Goal: Information Seeking & Learning: Learn about a topic

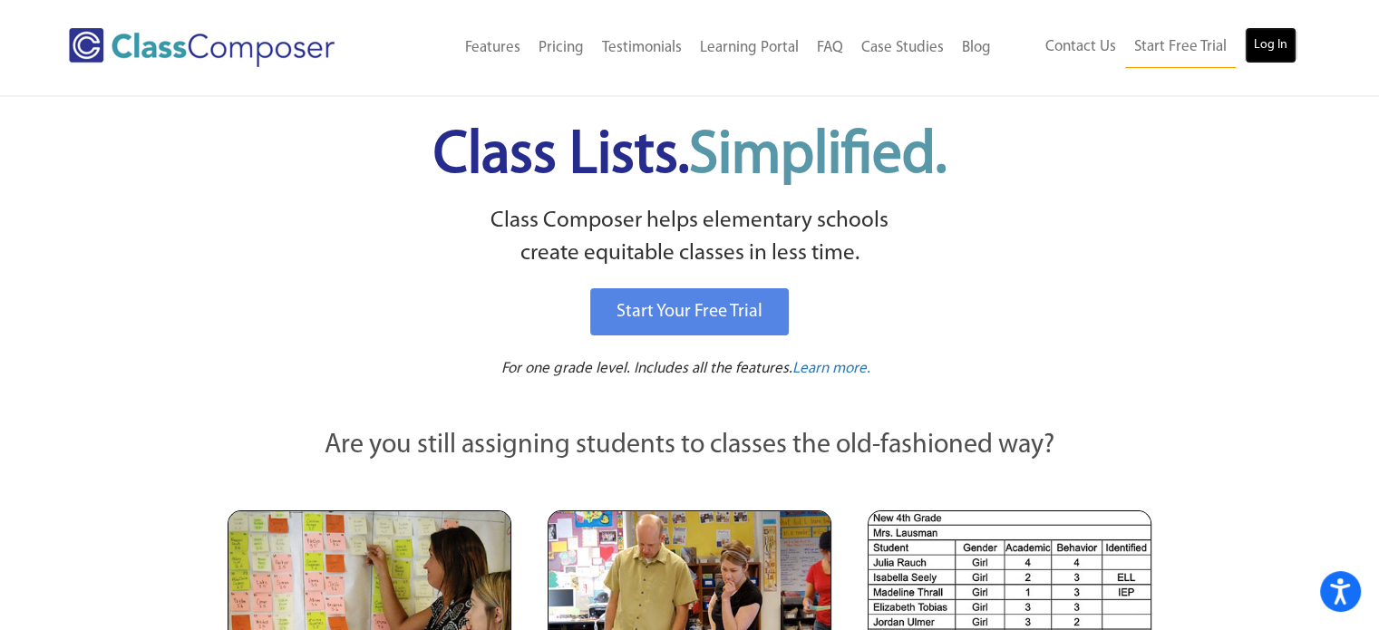
click at [1276, 34] on link "Log In" at bounding box center [1271, 45] width 52 height 36
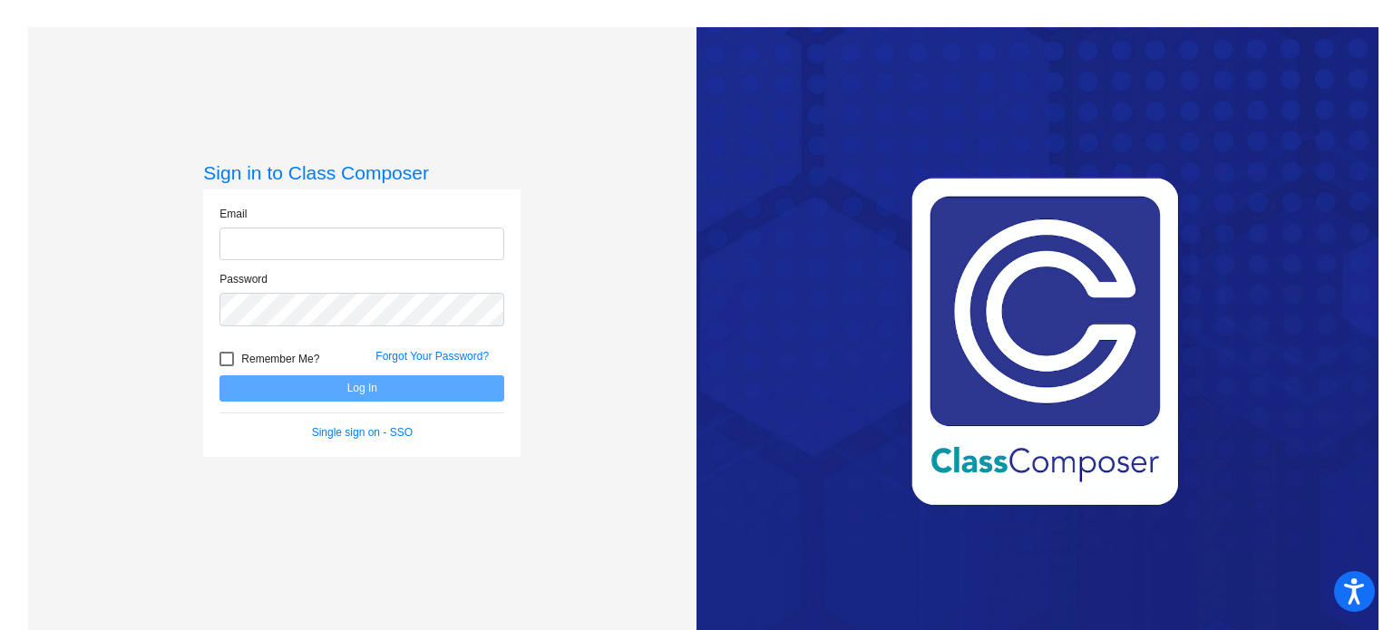
type input "[EMAIL_ADDRESS][DOMAIN_NAME]"
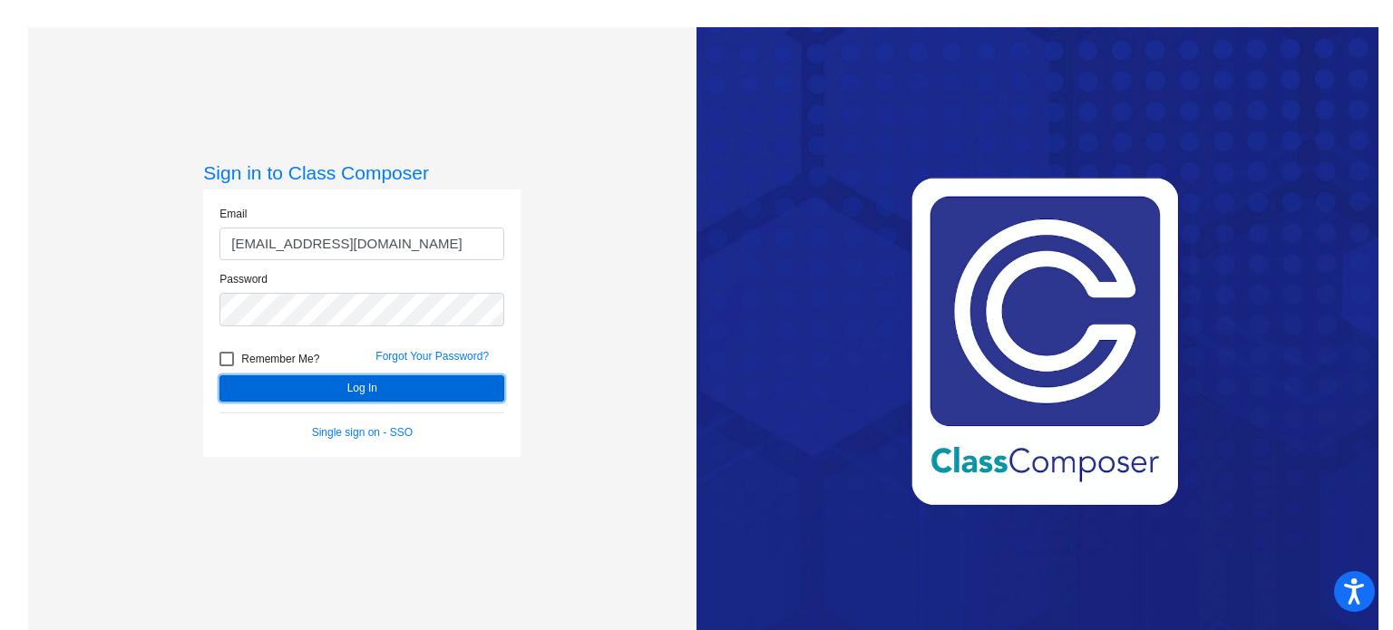
click at [376, 386] on button "Log In" at bounding box center [361, 388] width 285 height 26
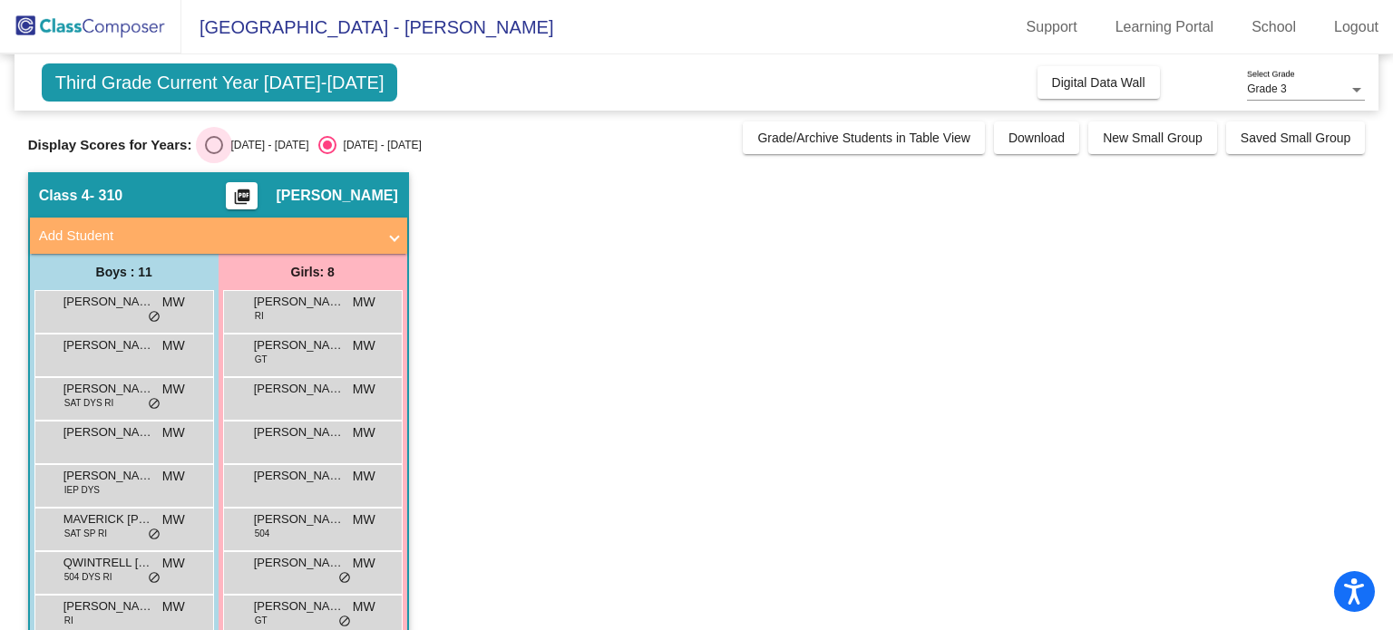
click at [218, 141] on div "Select an option" at bounding box center [214, 145] width 18 height 18
click at [214, 154] on input "[DATE] - [DATE]" at bounding box center [213, 154] width 1 height 1
radio input "true"
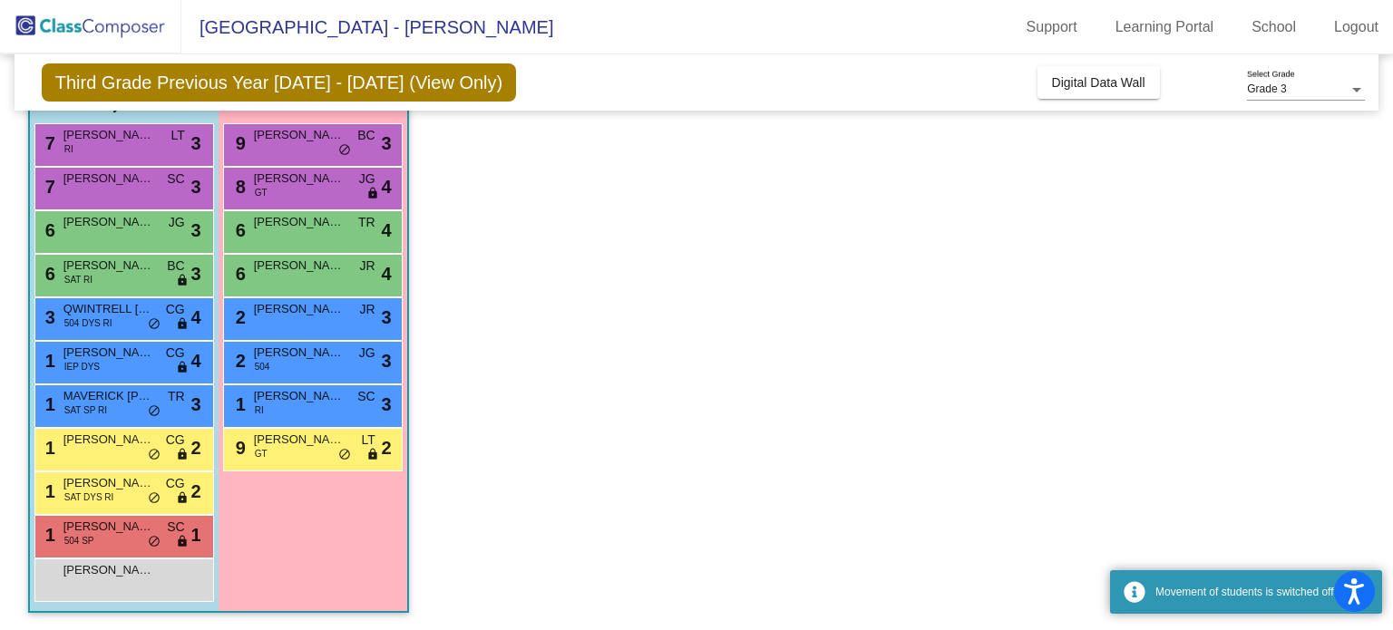
scroll to position [166, 0]
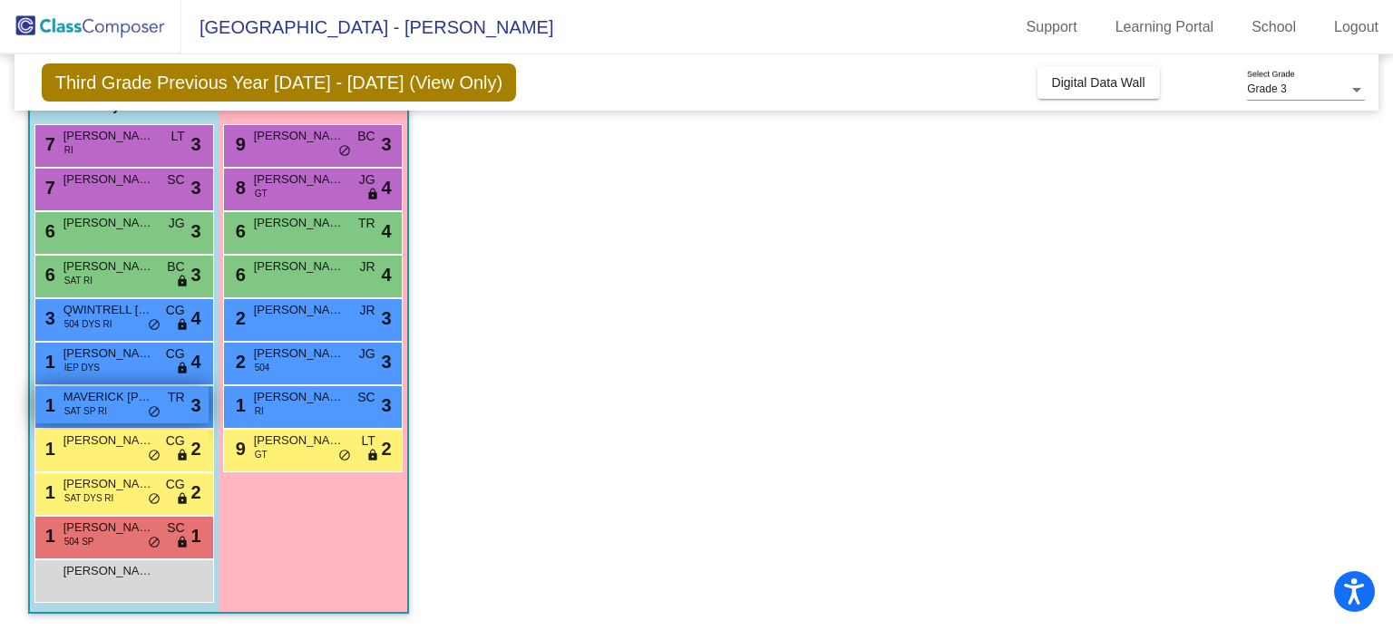
click at [92, 402] on span "MAVERICK [PERSON_NAME]" at bounding box center [108, 397] width 91 height 18
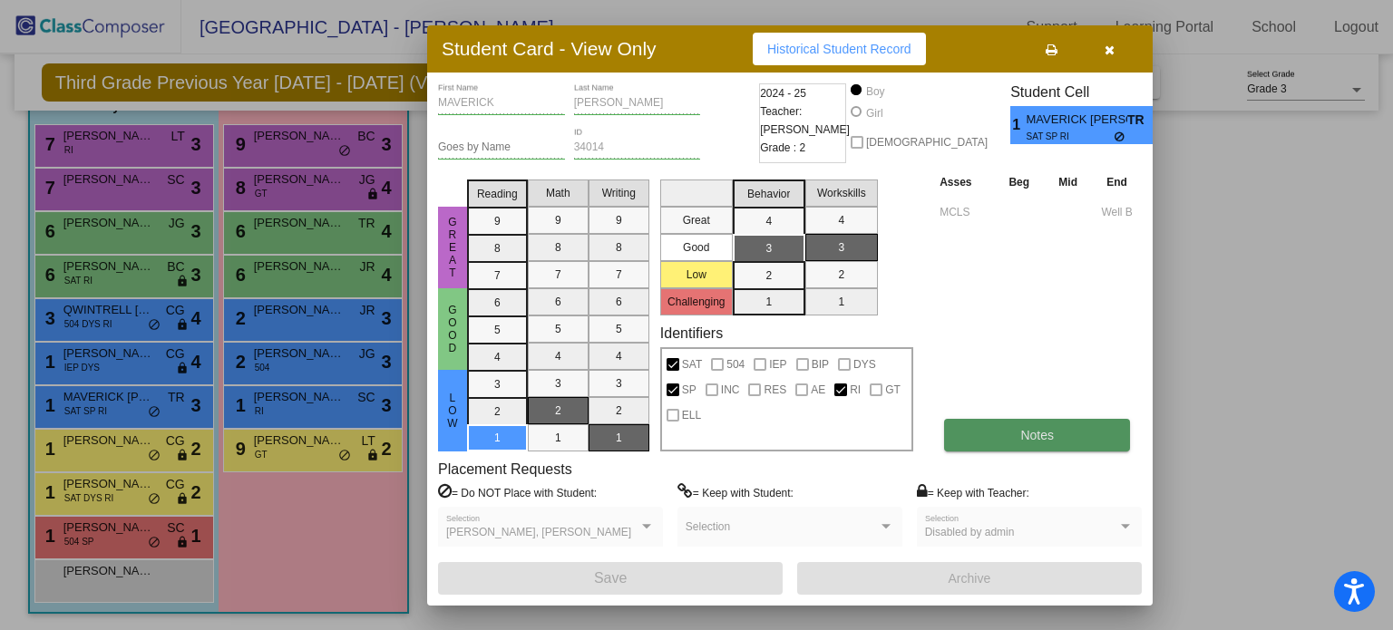
click at [1026, 428] on span "Notes" at bounding box center [1037, 435] width 34 height 15
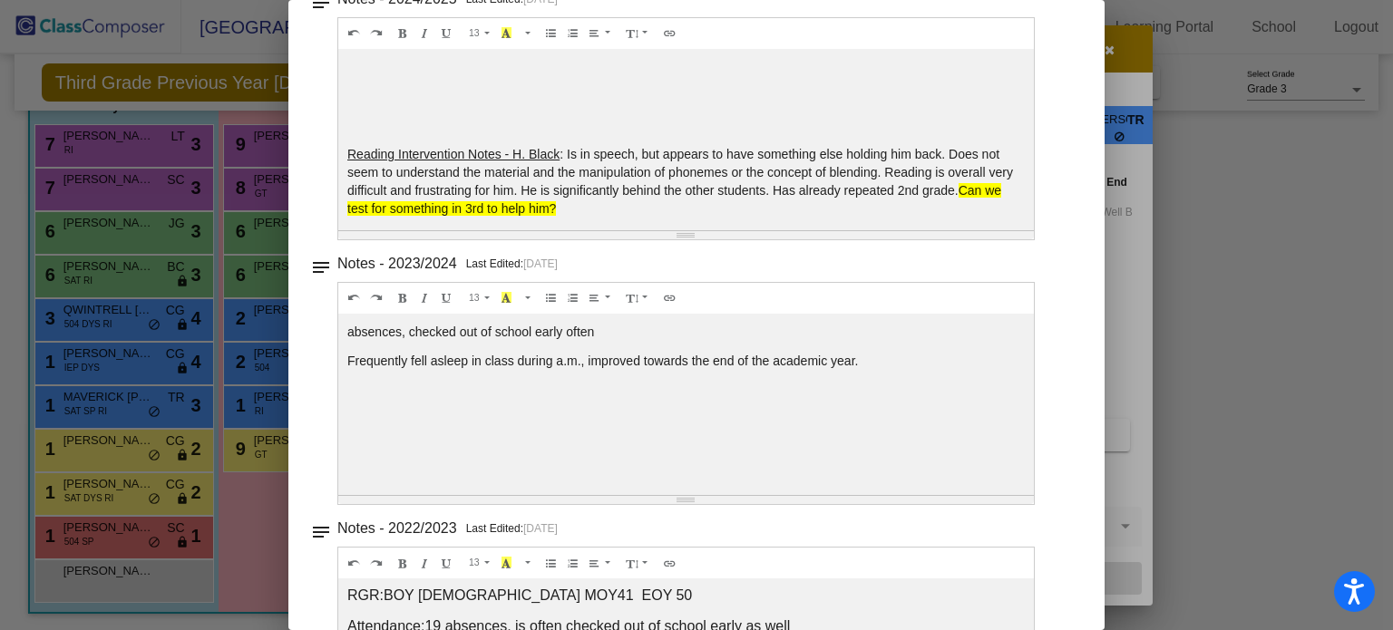
scroll to position [0, 0]
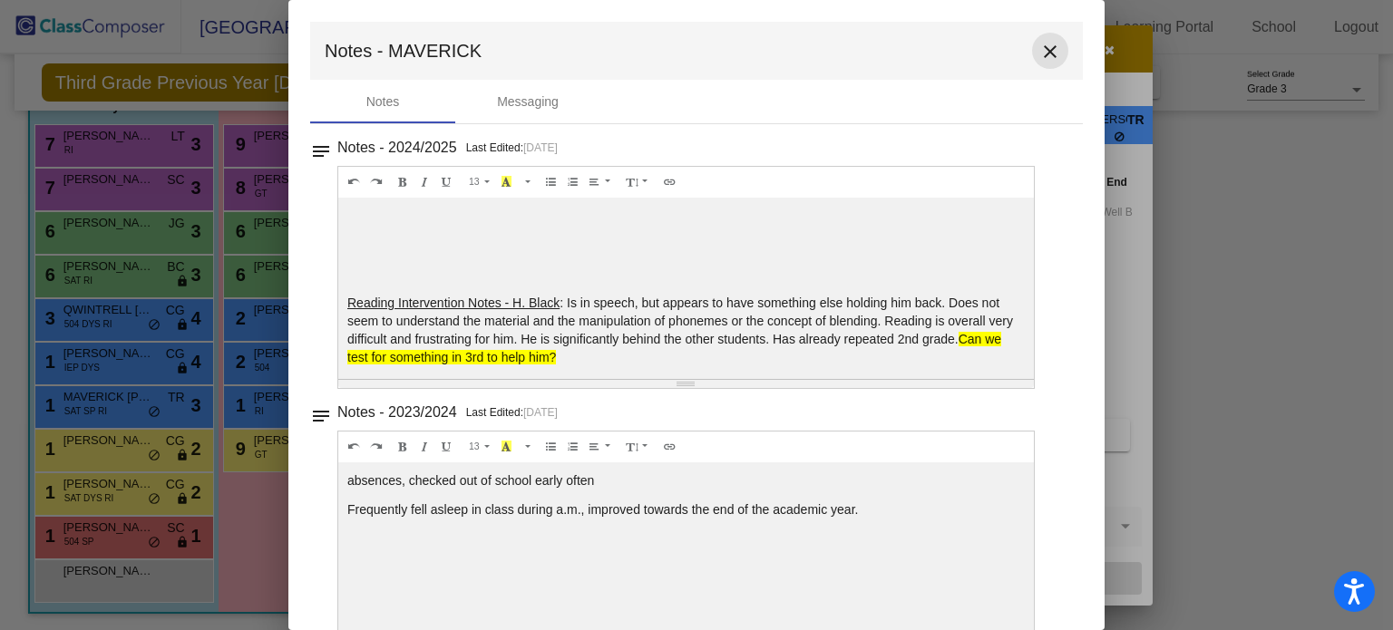
click at [1043, 51] on mat-icon "close" at bounding box center [1050, 52] width 22 height 22
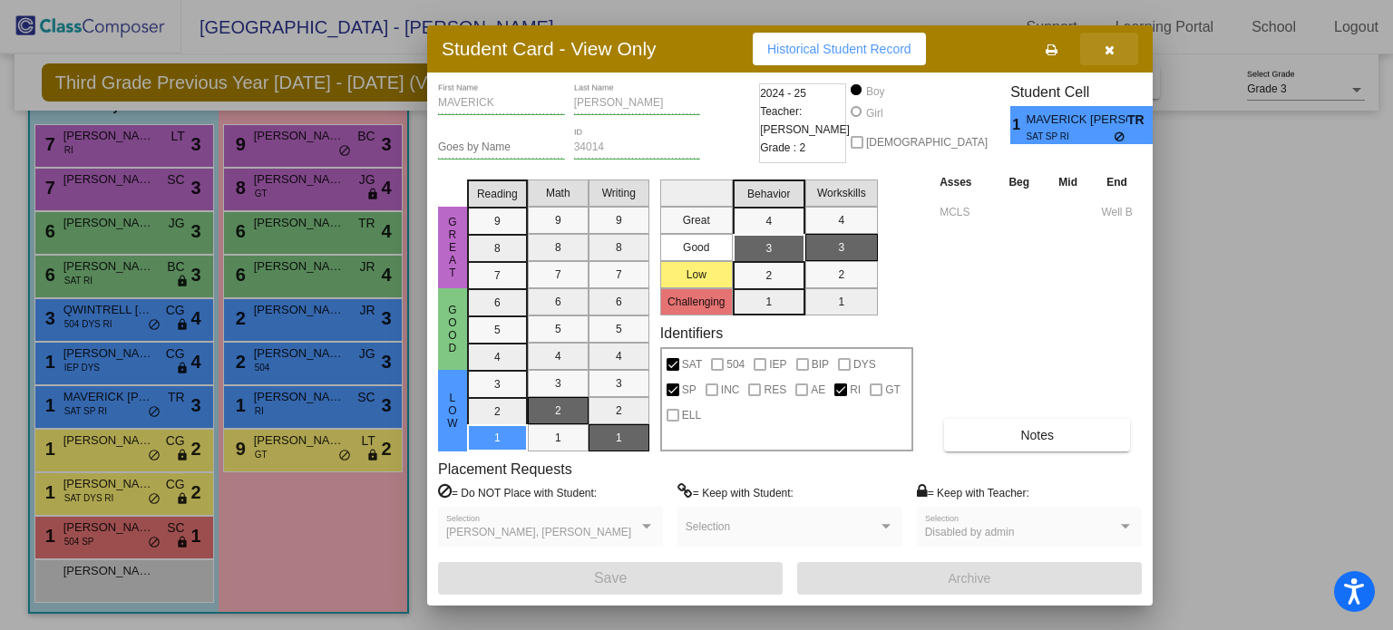
click at [1106, 44] on icon "button" at bounding box center [1109, 50] width 10 height 13
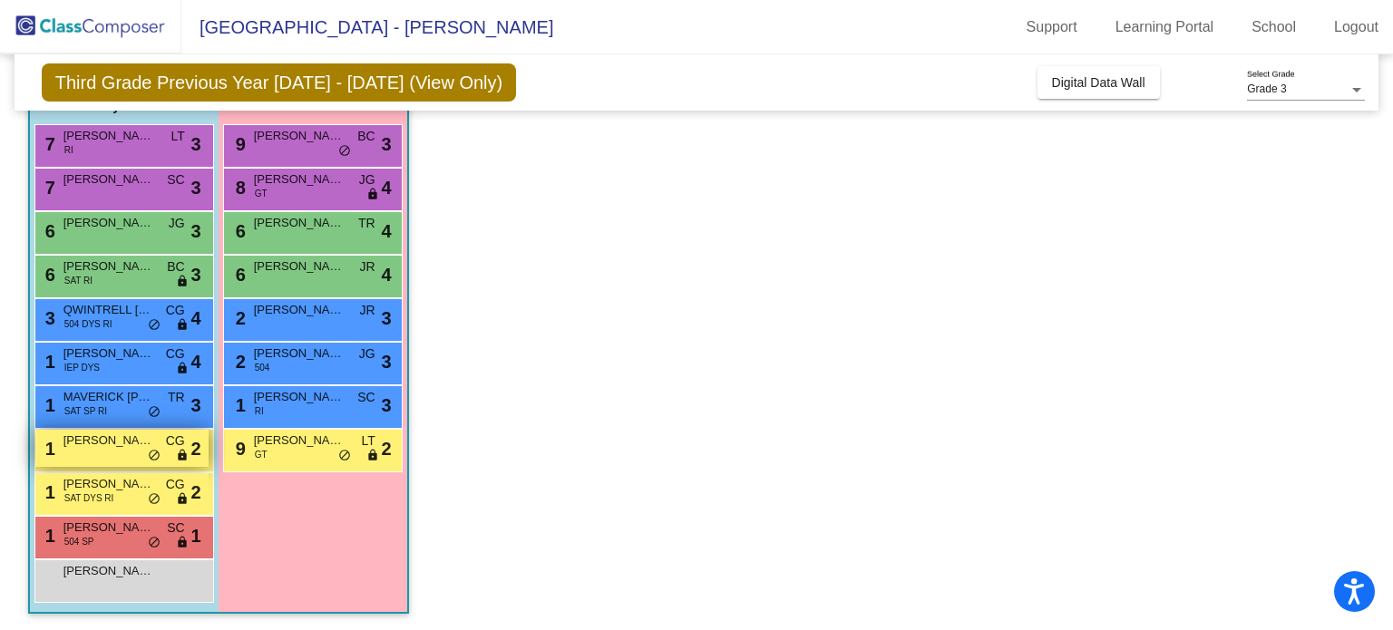
click at [142, 440] on span "[PERSON_NAME]" at bounding box center [108, 441] width 91 height 18
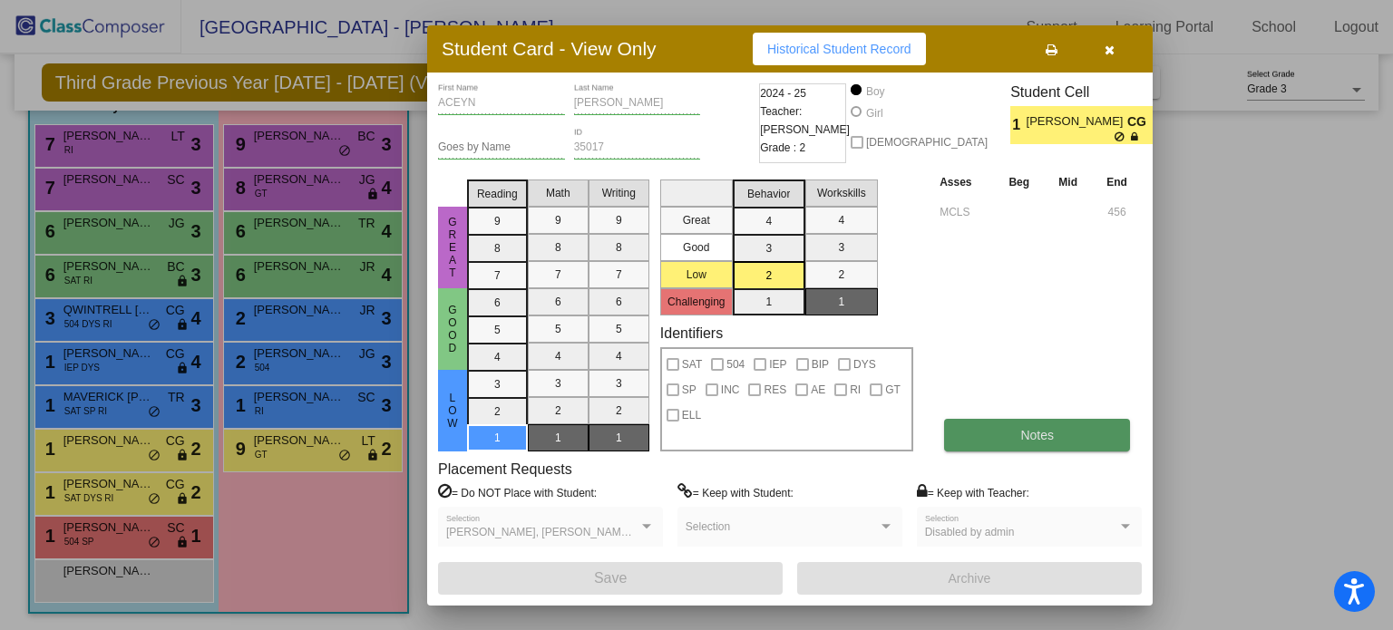
click at [1034, 428] on span "Notes" at bounding box center [1037, 435] width 34 height 15
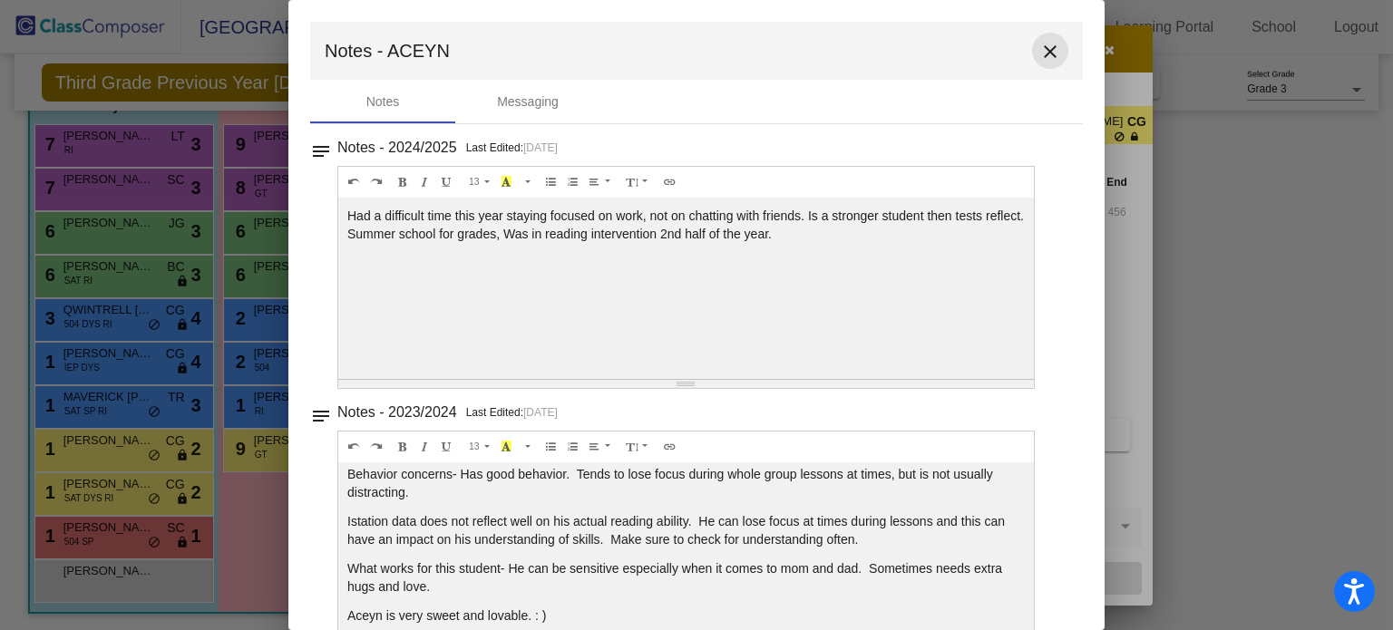
click at [1041, 46] on mat-icon "close" at bounding box center [1050, 52] width 22 height 22
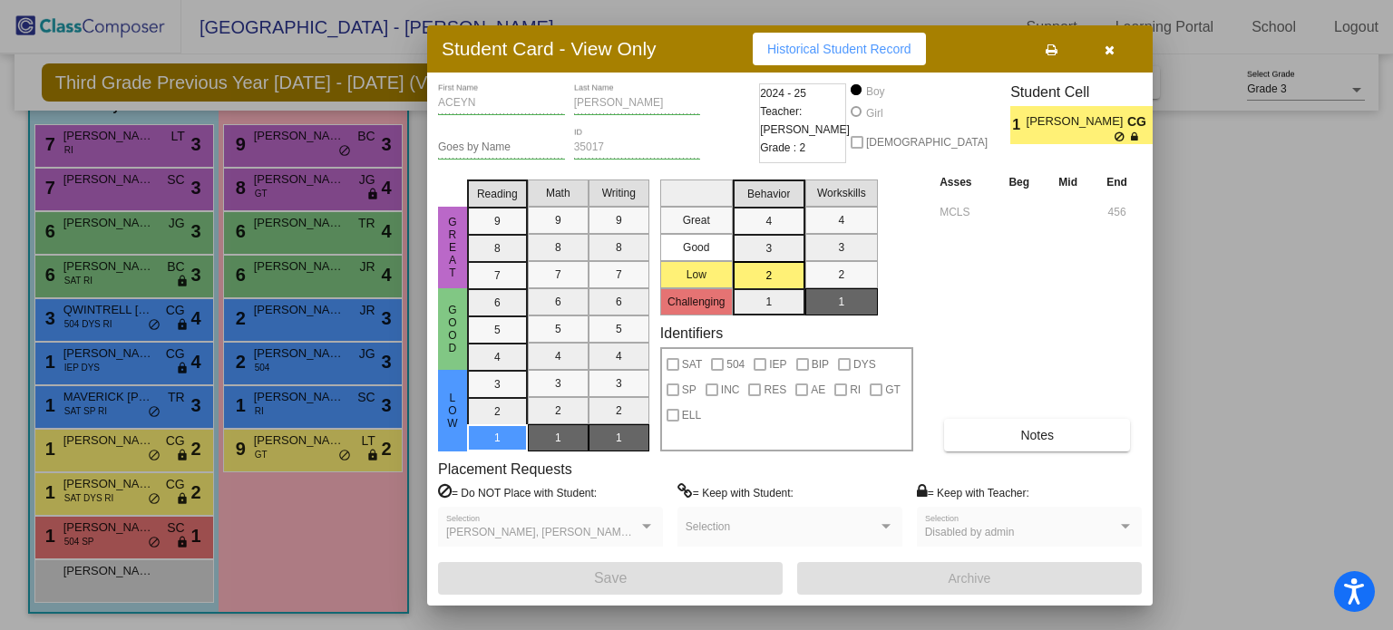
click at [1110, 39] on button "button" at bounding box center [1109, 49] width 58 height 33
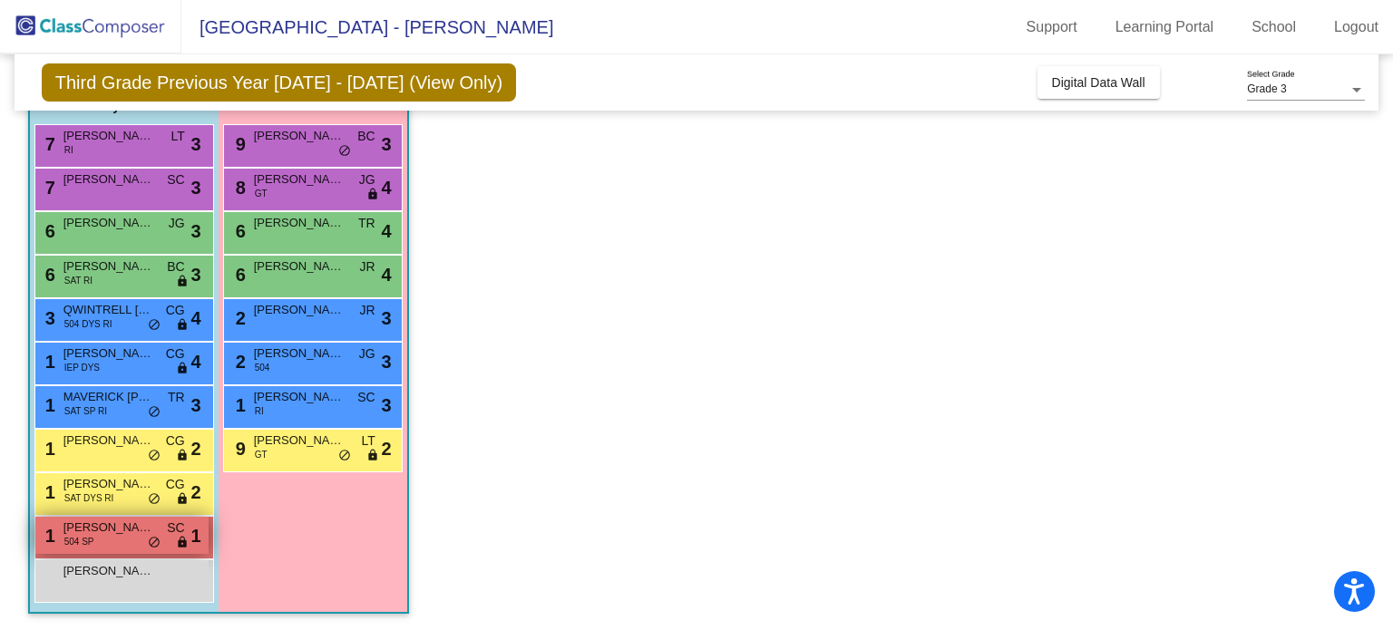
click at [132, 533] on span "[PERSON_NAME]" at bounding box center [108, 528] width 91 height 18
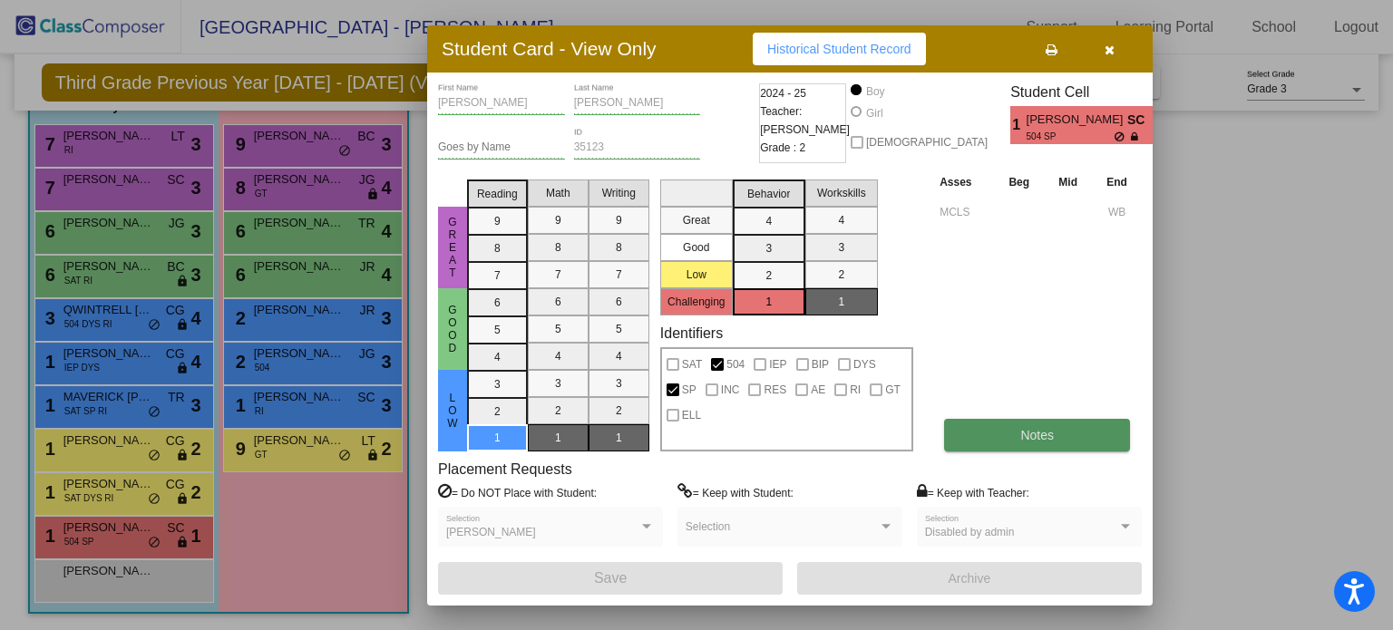
click at [1042, 432] on span "Notes" at bounding box center [1037, 435] width 34 height 15
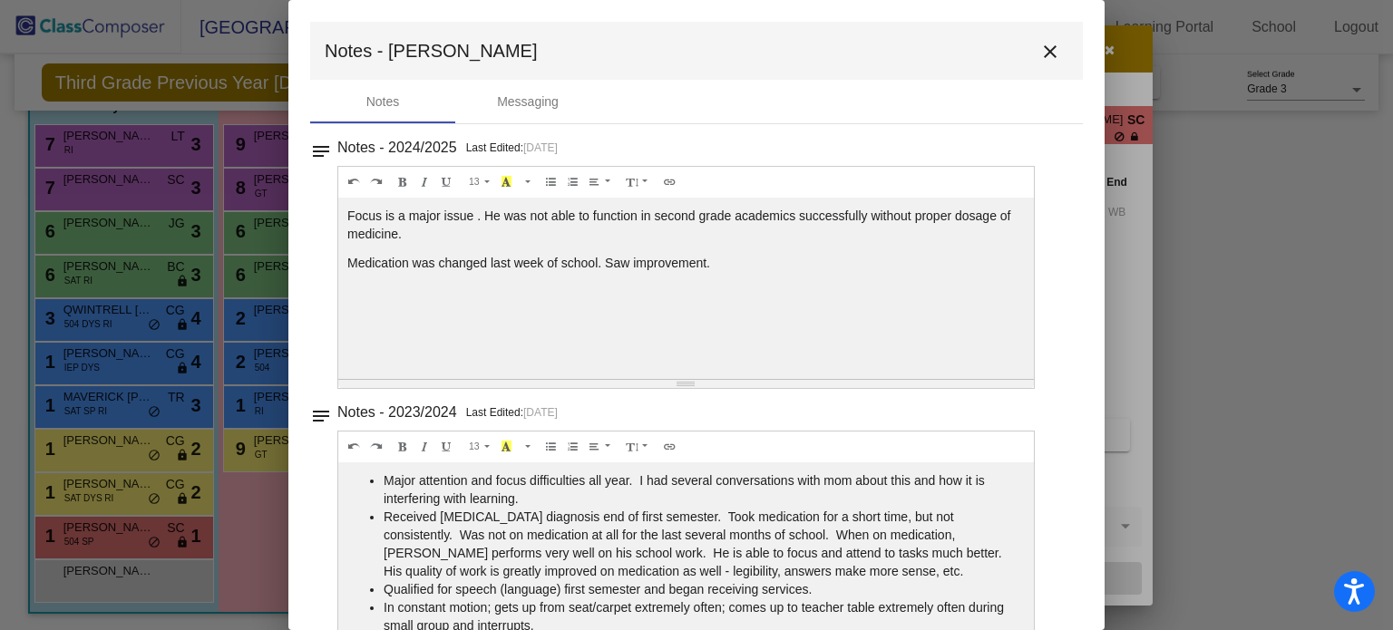
scroll to position [2, 0]
click at [1044, 46] on mat-icon "close" at bounding box center [1050, 50] width 22 height 22
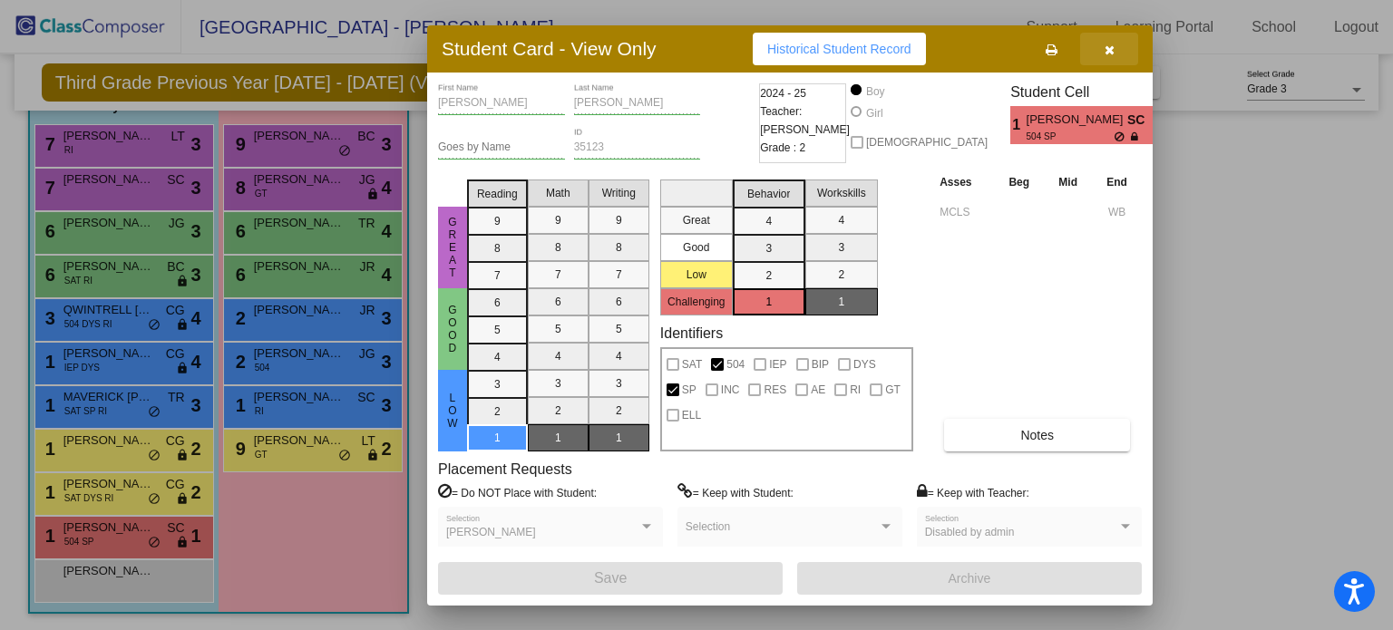
click at [1109, 46] on icon "button" at bounding box center [1109, 50] width 10 height 13
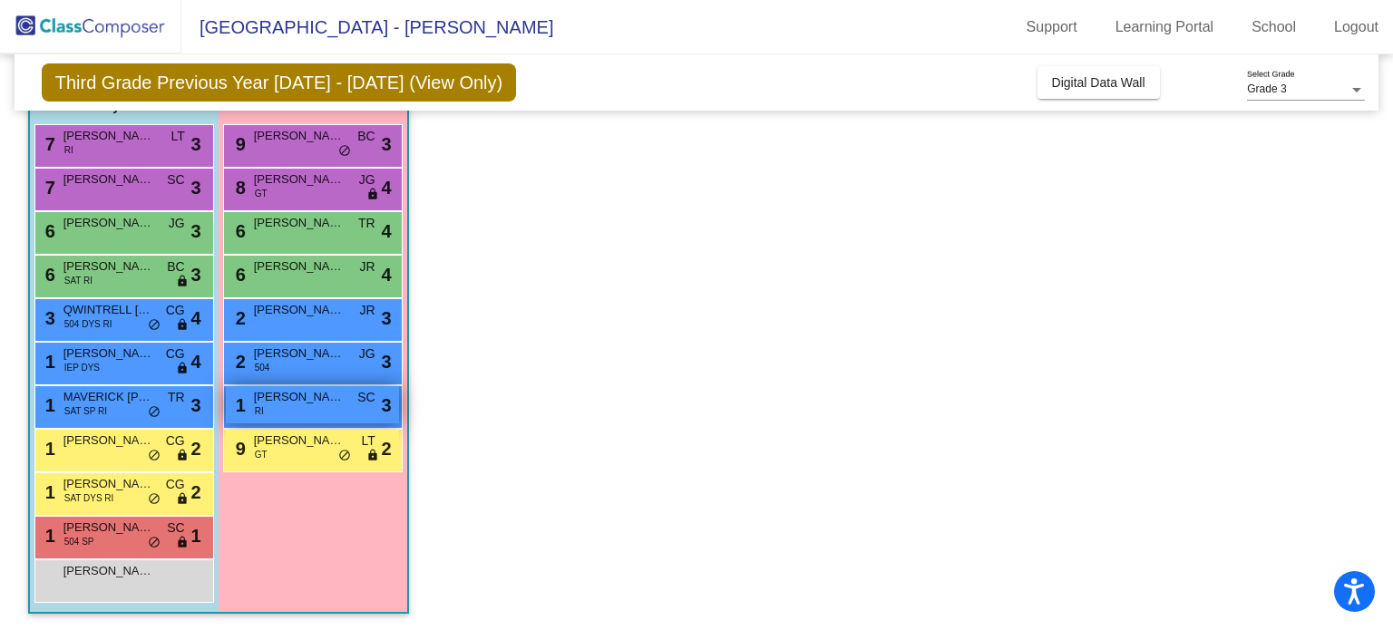
click at [319, 395] on span "[PERSON_NAME]" at bounding box center [299, 397] width 91 height 18
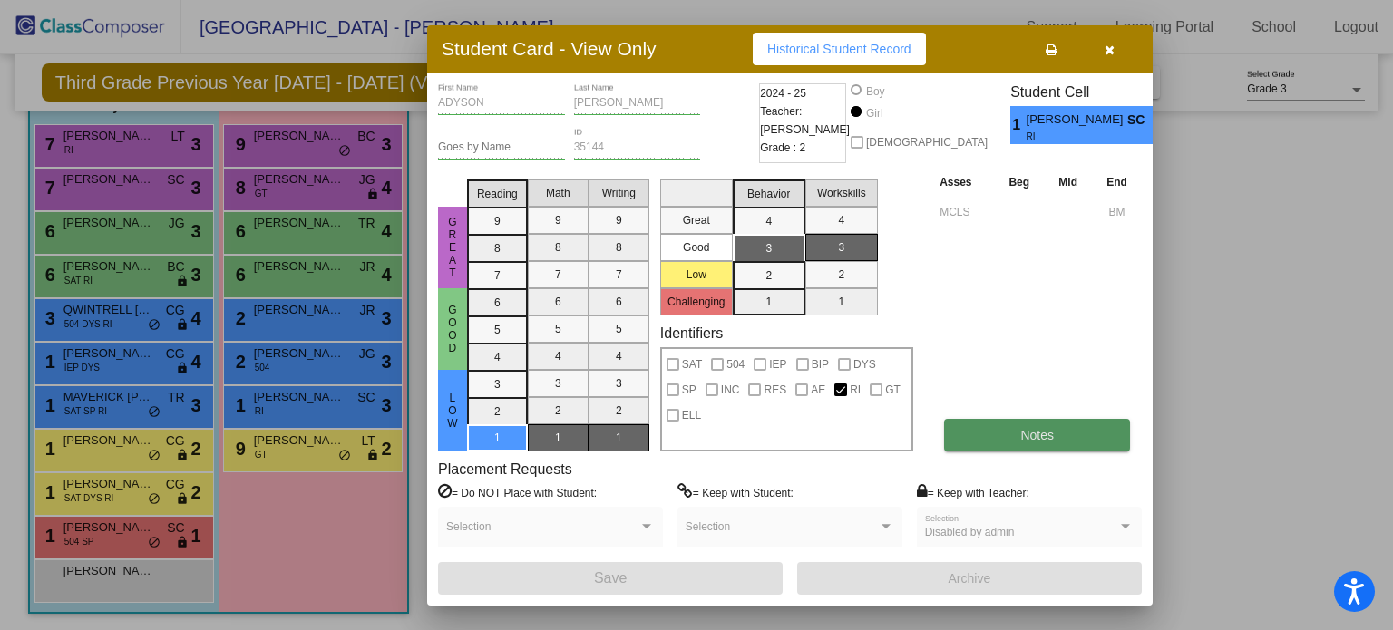
click at [1020, 434] on span "Notes" at bounding box center [1037, 435] width 34 height 15
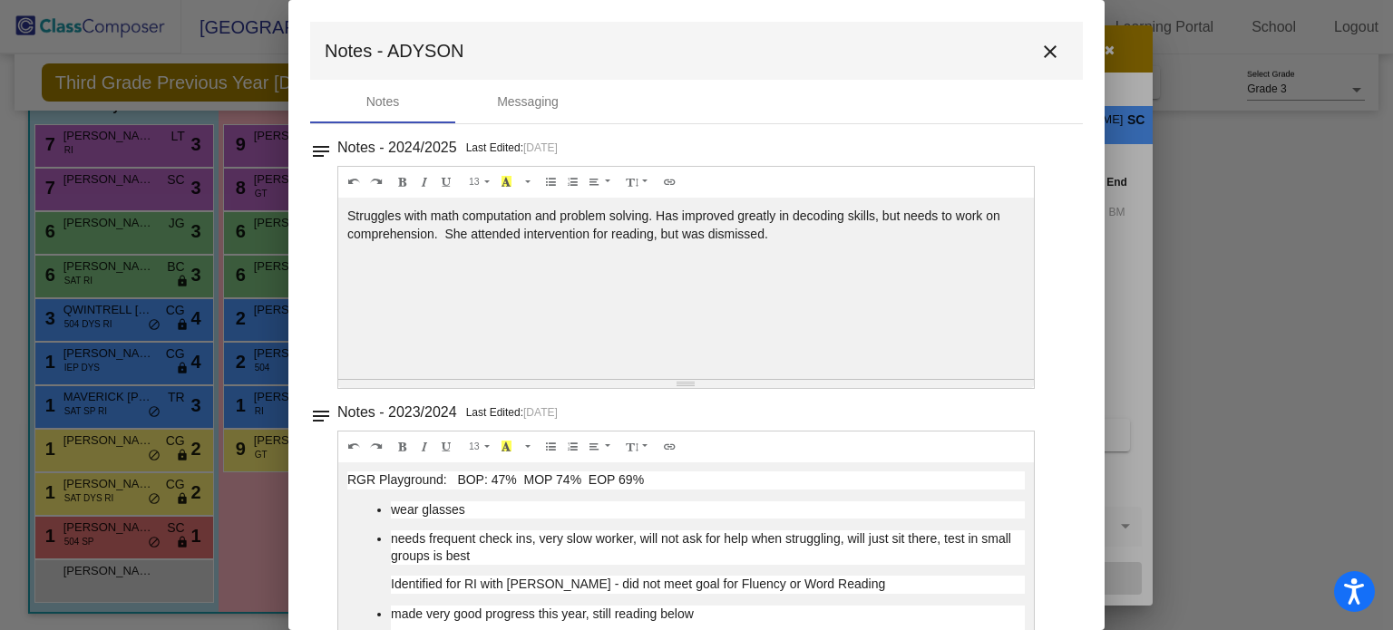
scroll to position [308, 0]
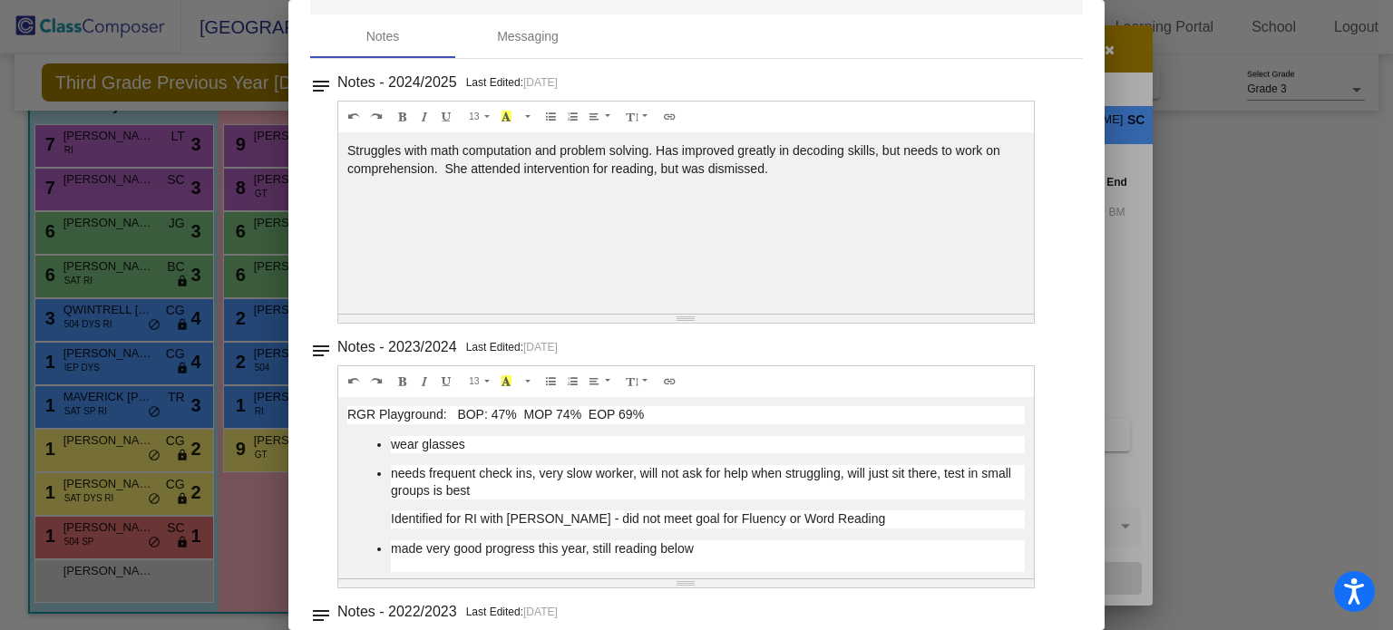
scroll to position [0, 0]
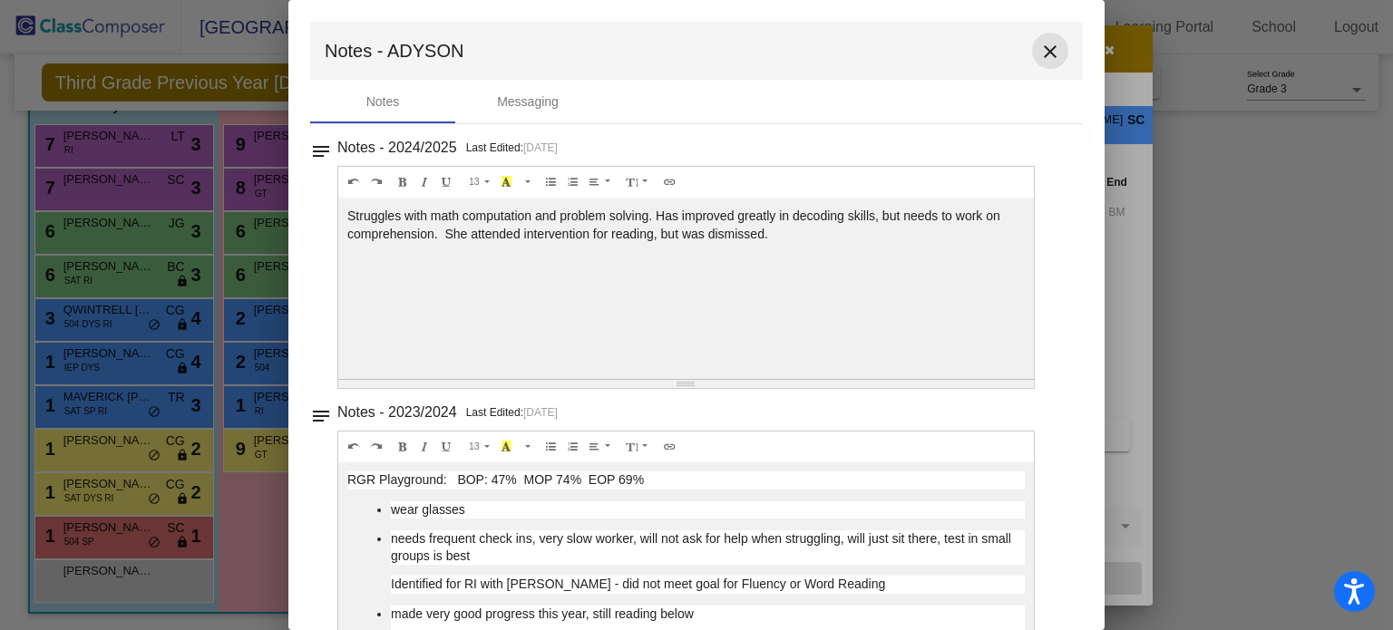
click at [1039, 50] on mat-icon "close" at bounding box center [1050, 52] width 22 height 22
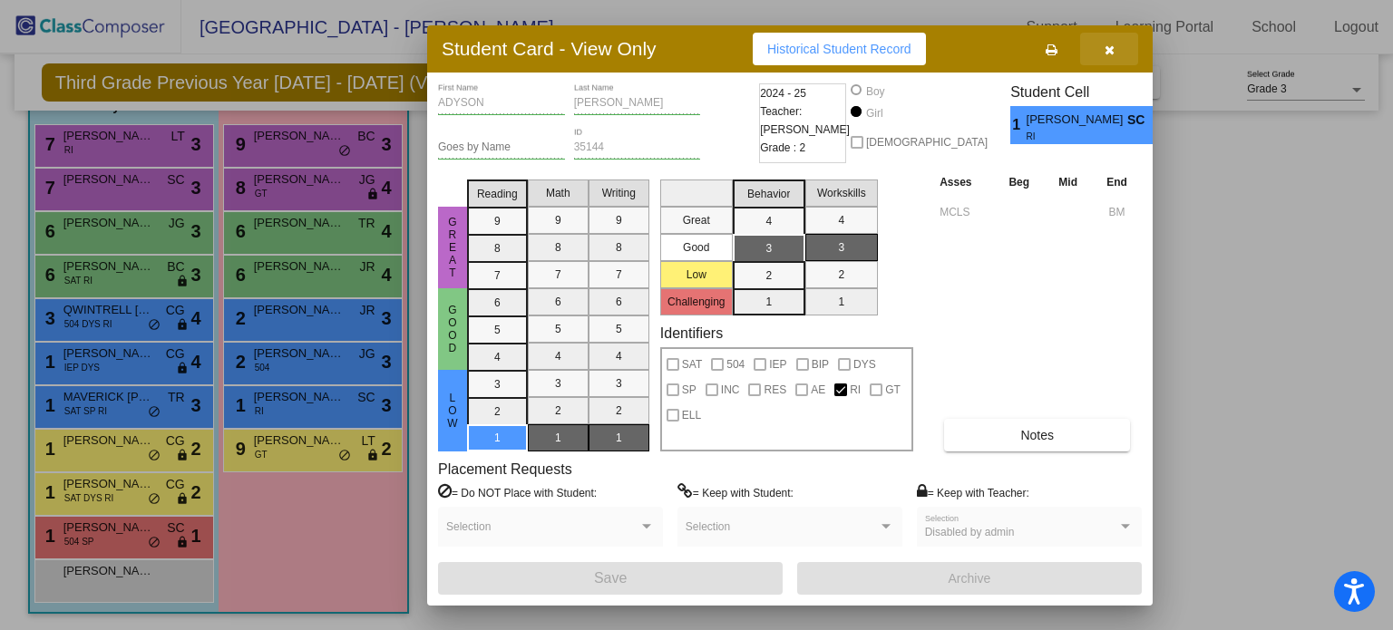
click at [1109, 44] on icon "button" at bounding box center [1109, 50] width 10 height 13
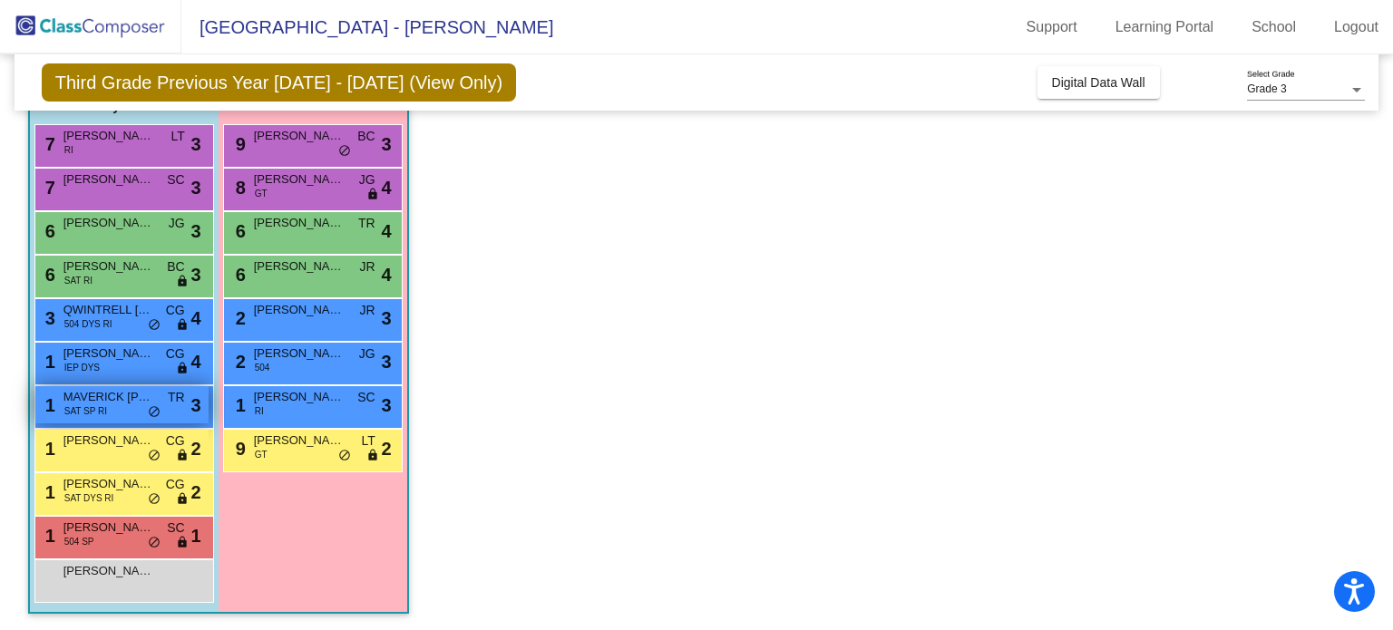
click at [108, 411] on div "1 MAVERICK [PERSON_NAME] SAT SP RI TR lock do_not_disturb_alt 3" at bounding box center [121, 404] width 173 height 37
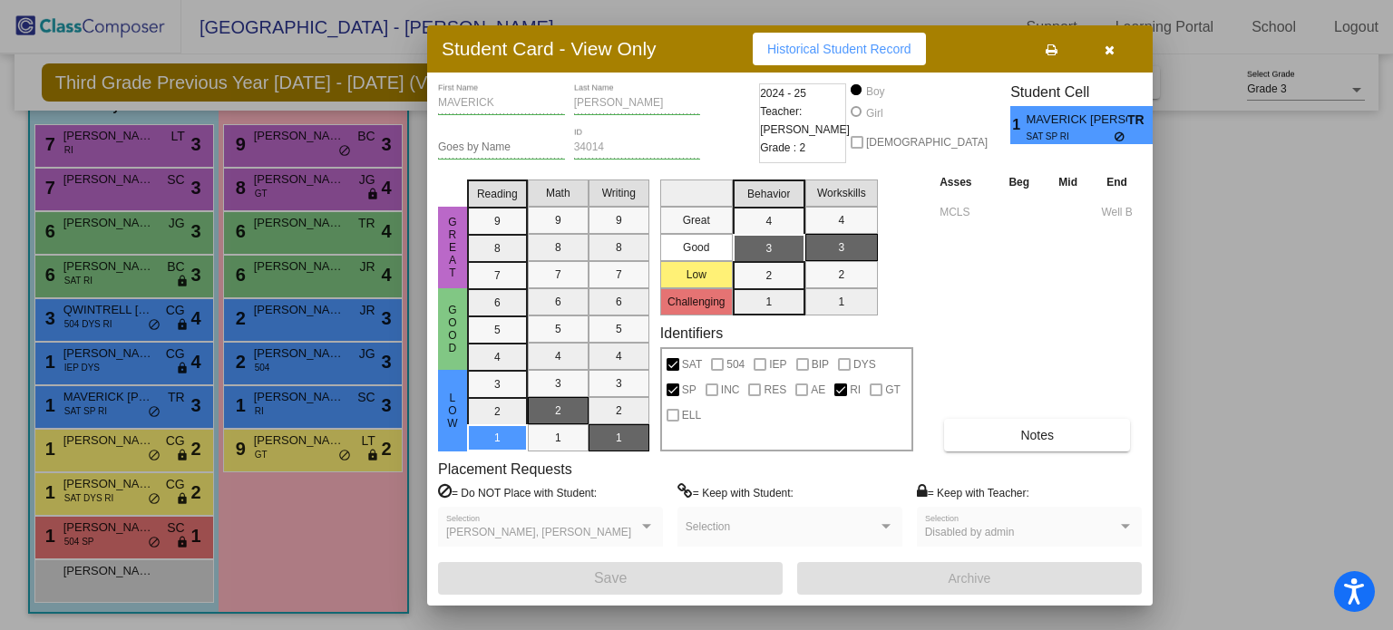
click at [1110, 42] on span "button" at bounding box center [1109, 49] width 10 height 15
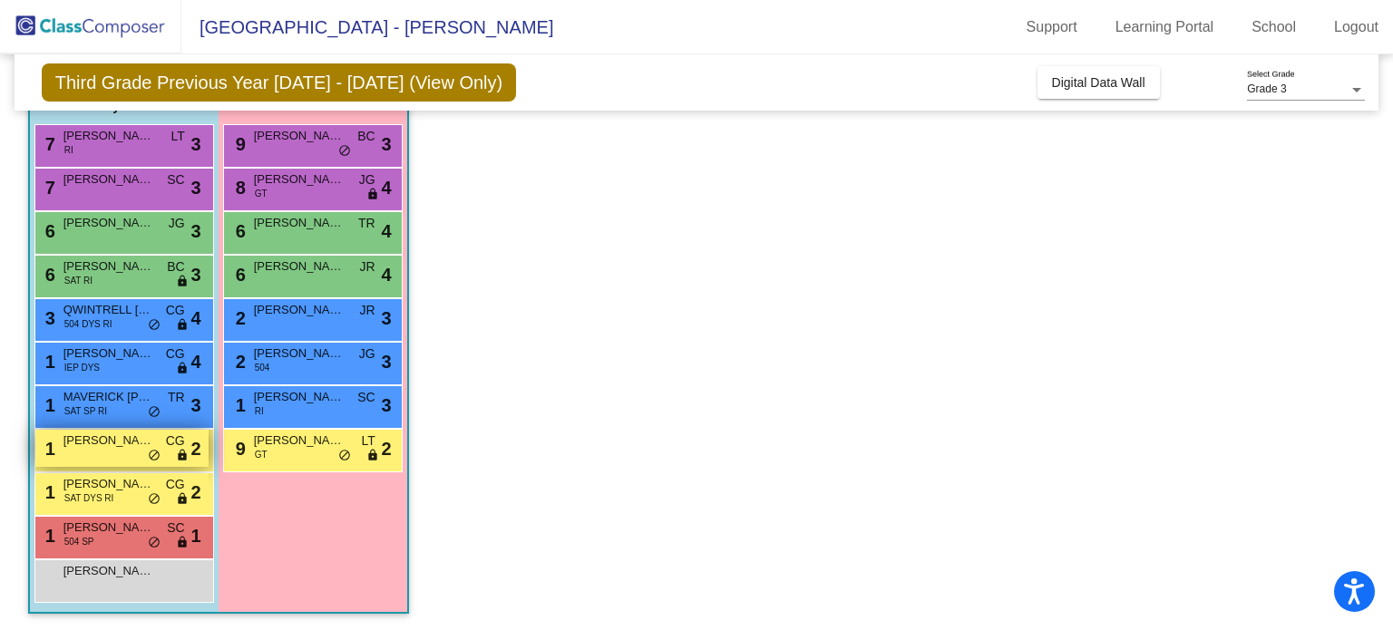
click at [114, 440] on span "[PERSON_NAME]" at bounding box center [108, 441] width 91 height 18
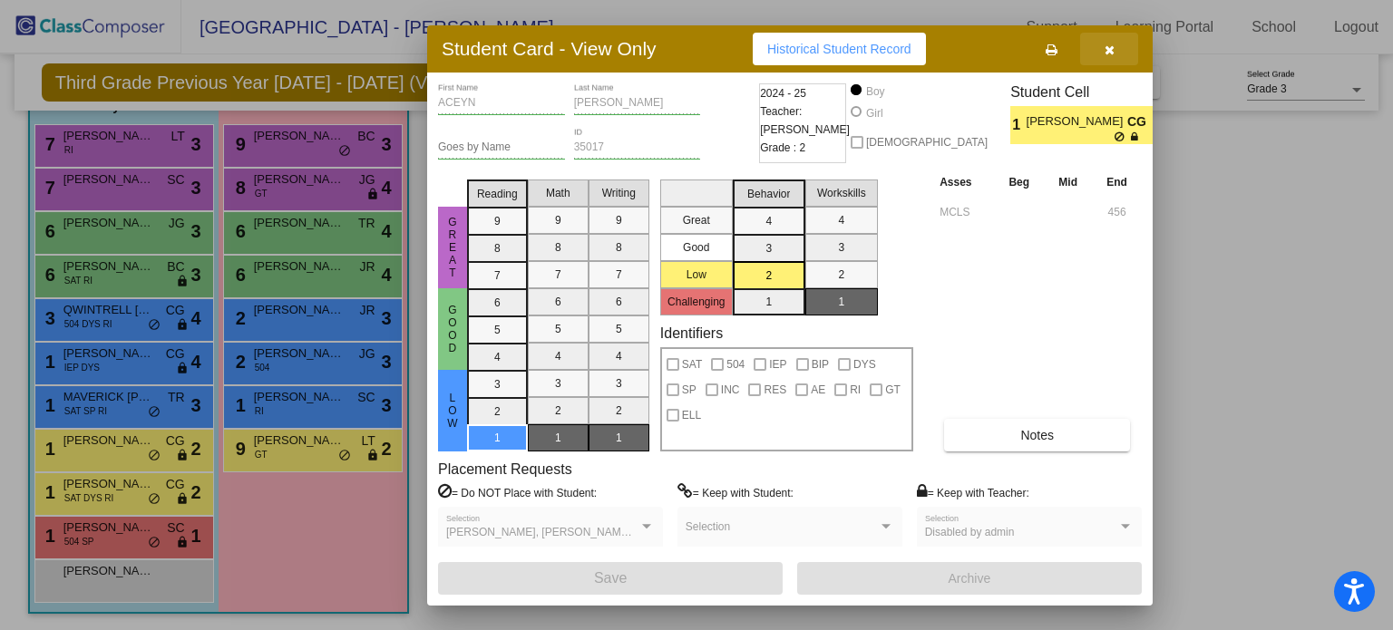
click at [1107, 39] on button "button" at bounding box center [1109, 49] width 58 height 33
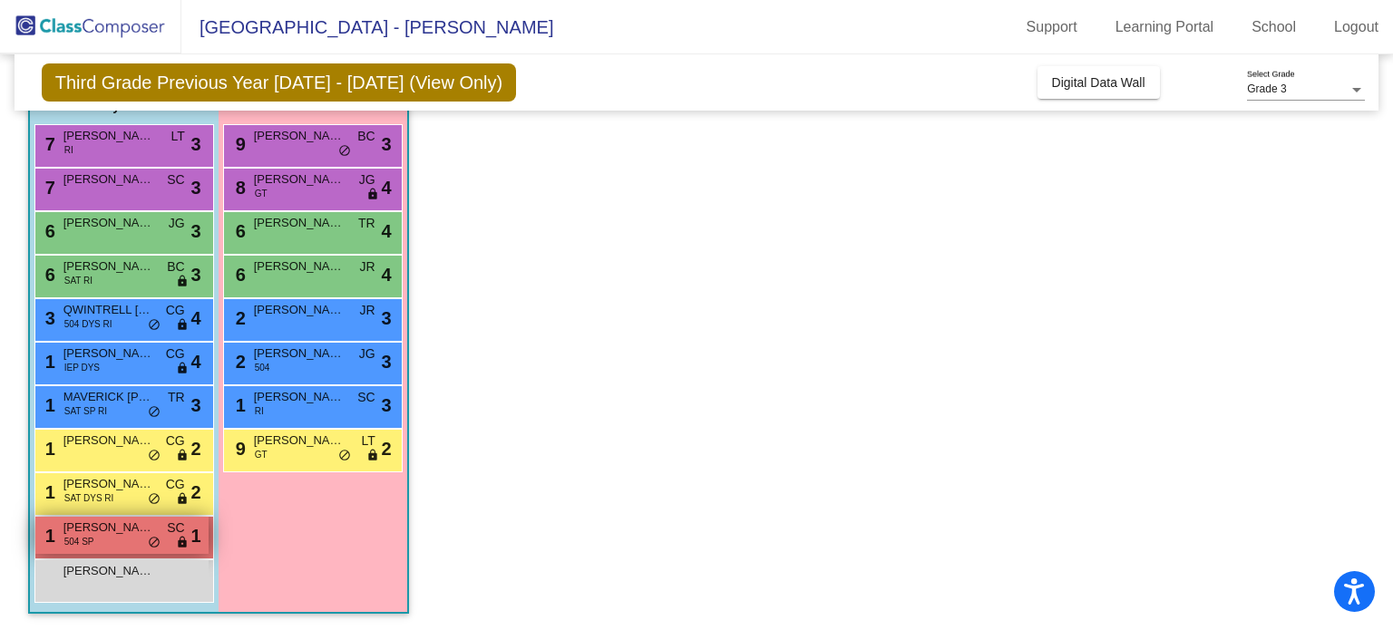
click at [75, 535] on span "504 SP" at bounding box center [79, 542] width 30 height 14
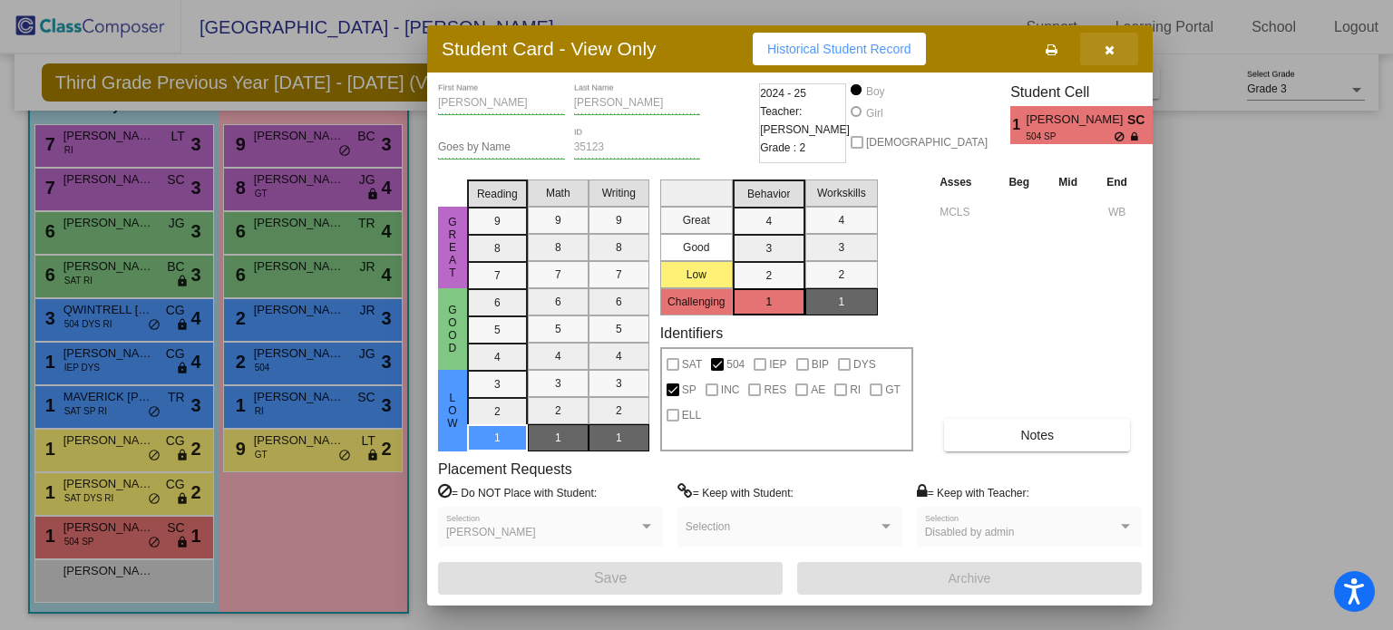
click at [1110, 40] on button "button" at bounding box center [1109, 49] width 58 height 33
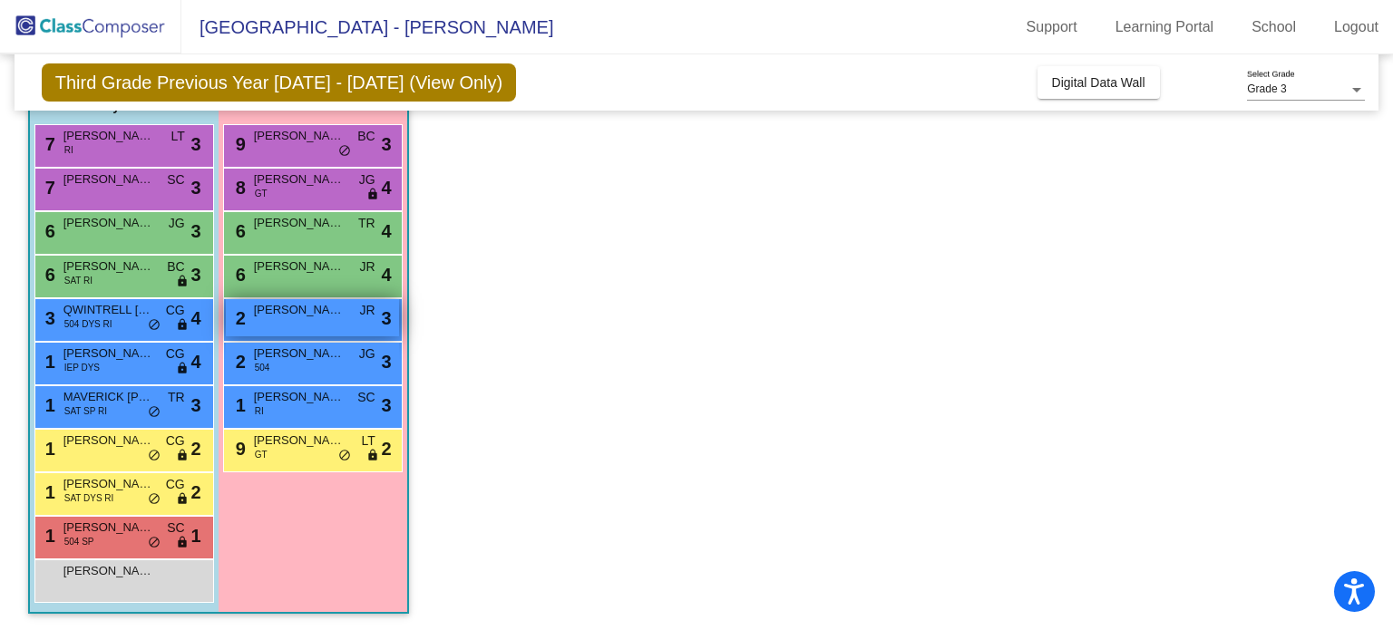
click at [333, 311] on span "[PERSON_NAME]" at bounding box center [299, 310] width 91 height 18
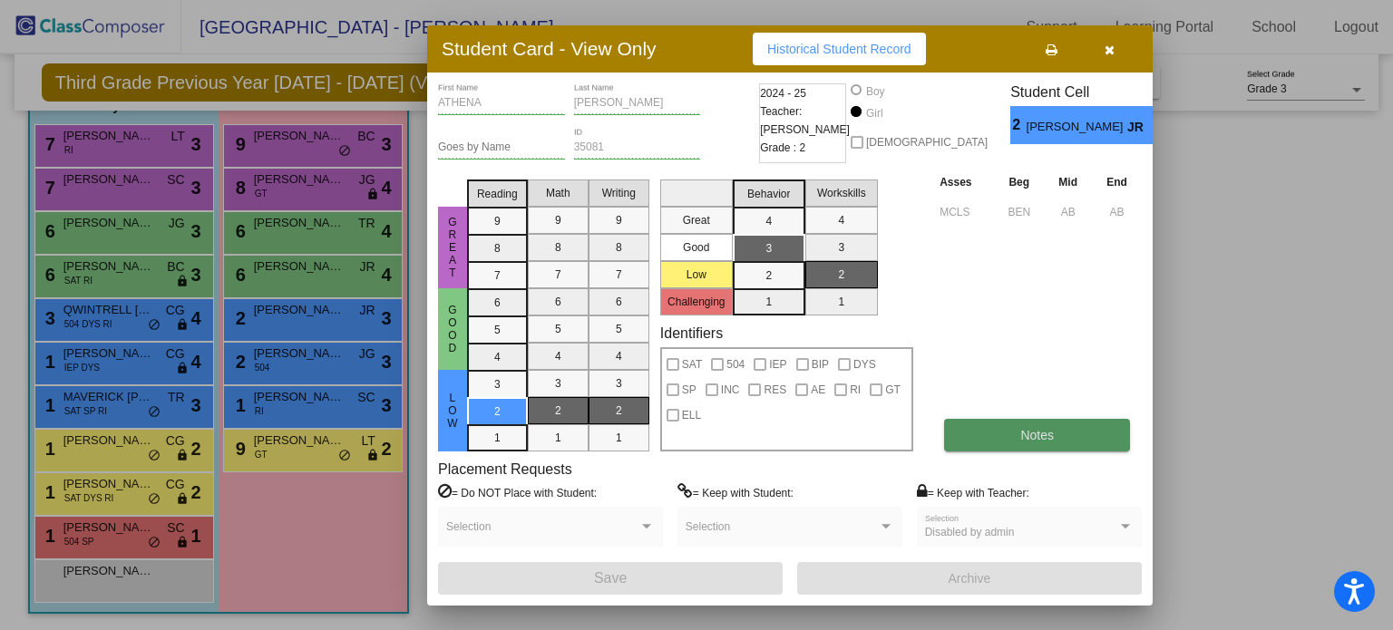
click at [1040, 425] on button "Notes" at bounding box center [1037, 435] width 186 height 33
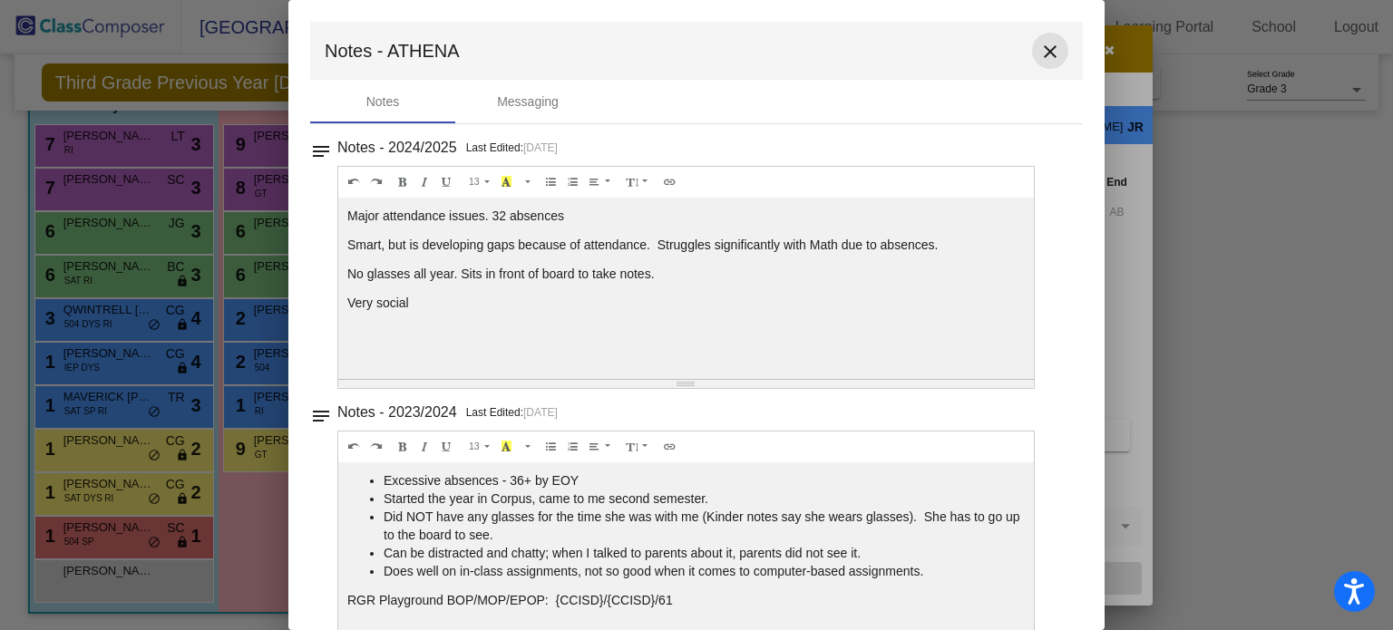
click at [1043, 43] on mat-icon "close" at bounding box center [1050, 52] width 22 height 22
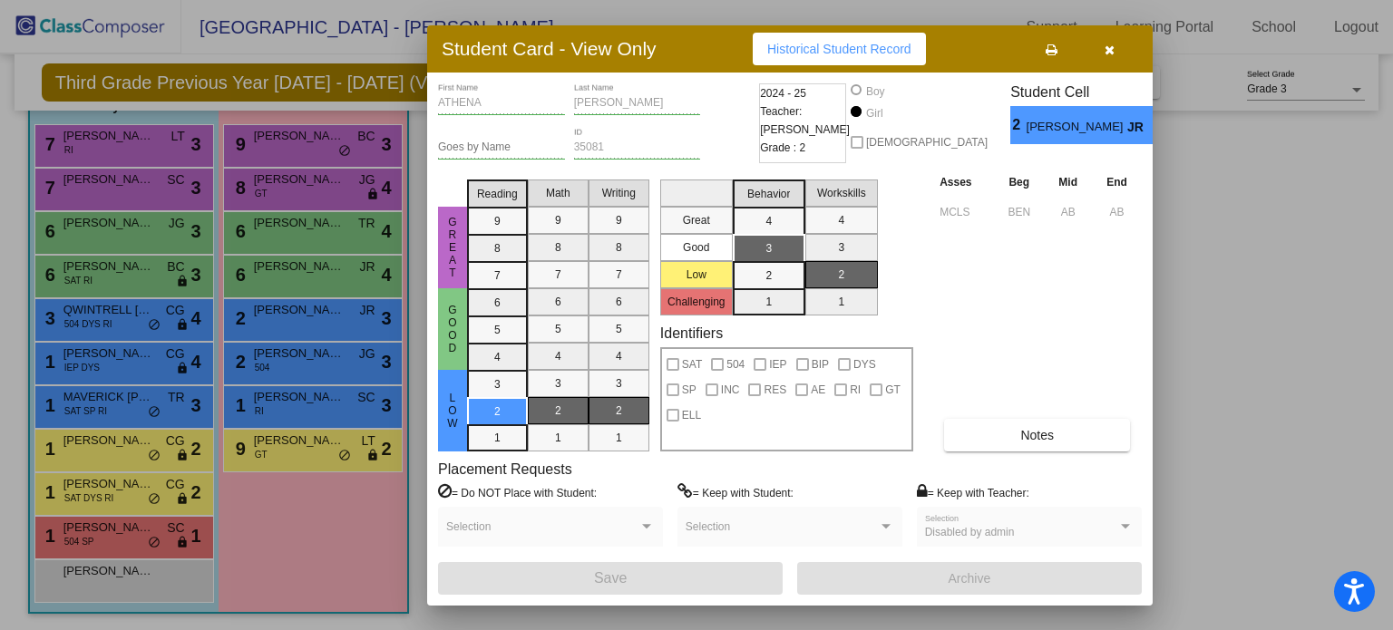
click at [1104, 42] on span "button" at bounding box center [1109, 49] width 10 height 15
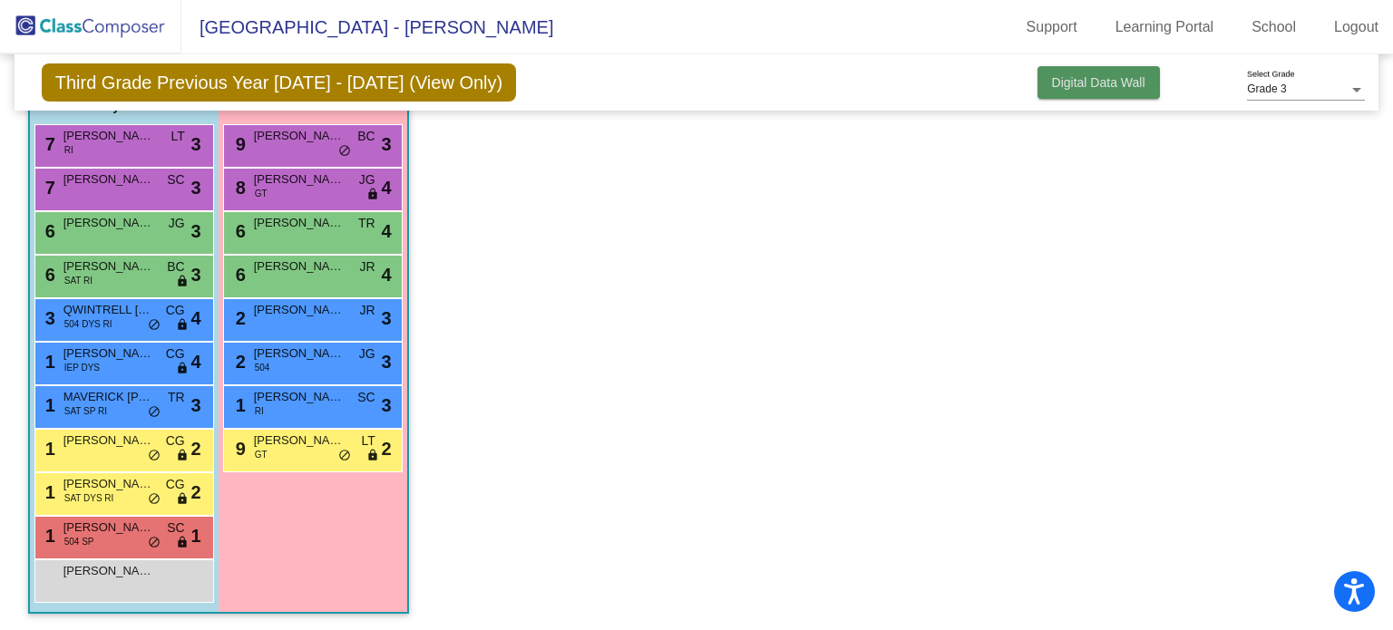
click at [1086, 79] on span "Digital Data Wall" at bounding box center [1098, 82] width 93 height 15
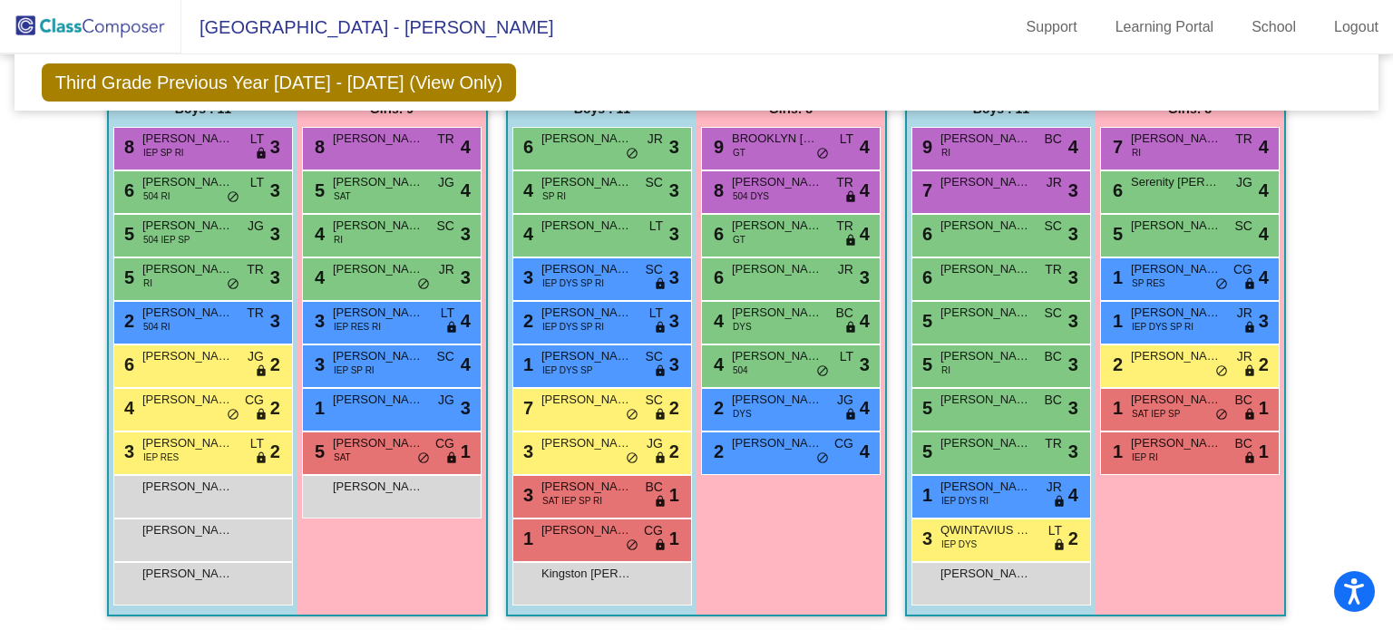
scroll to position [526, 0]
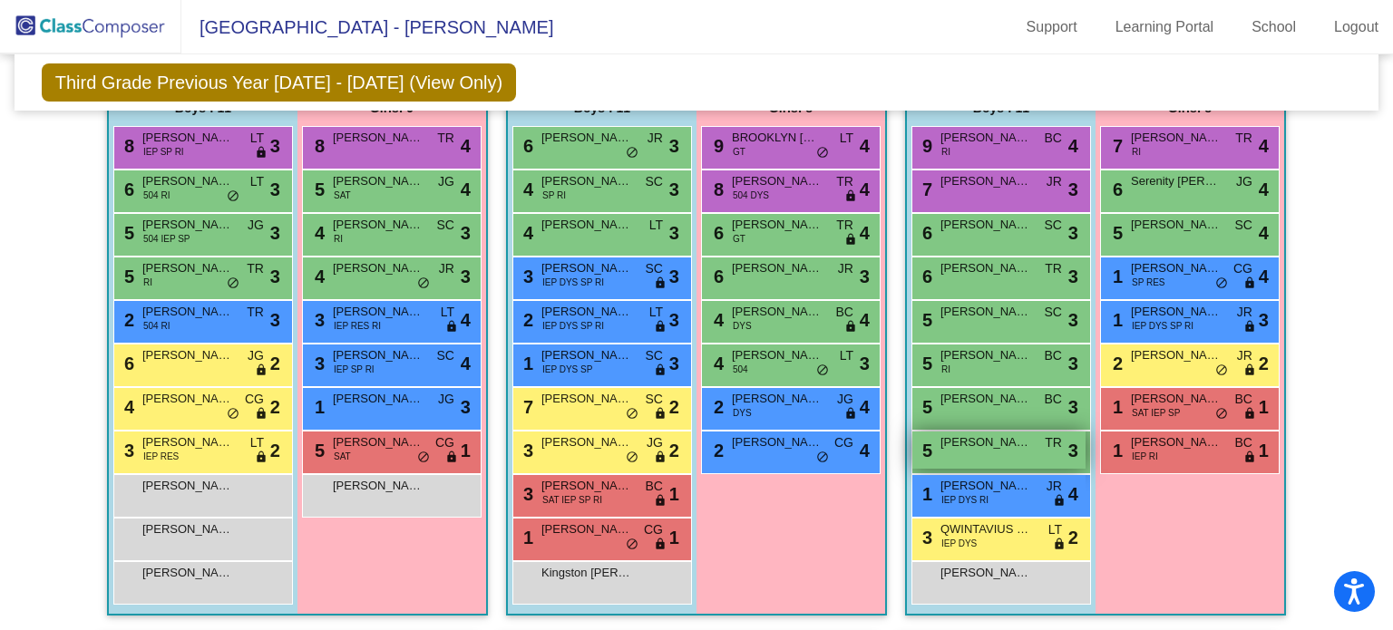
click at [994, 445] on span "[PERSON_NAME]" at bounding box center [985, 442] width 91 height 18
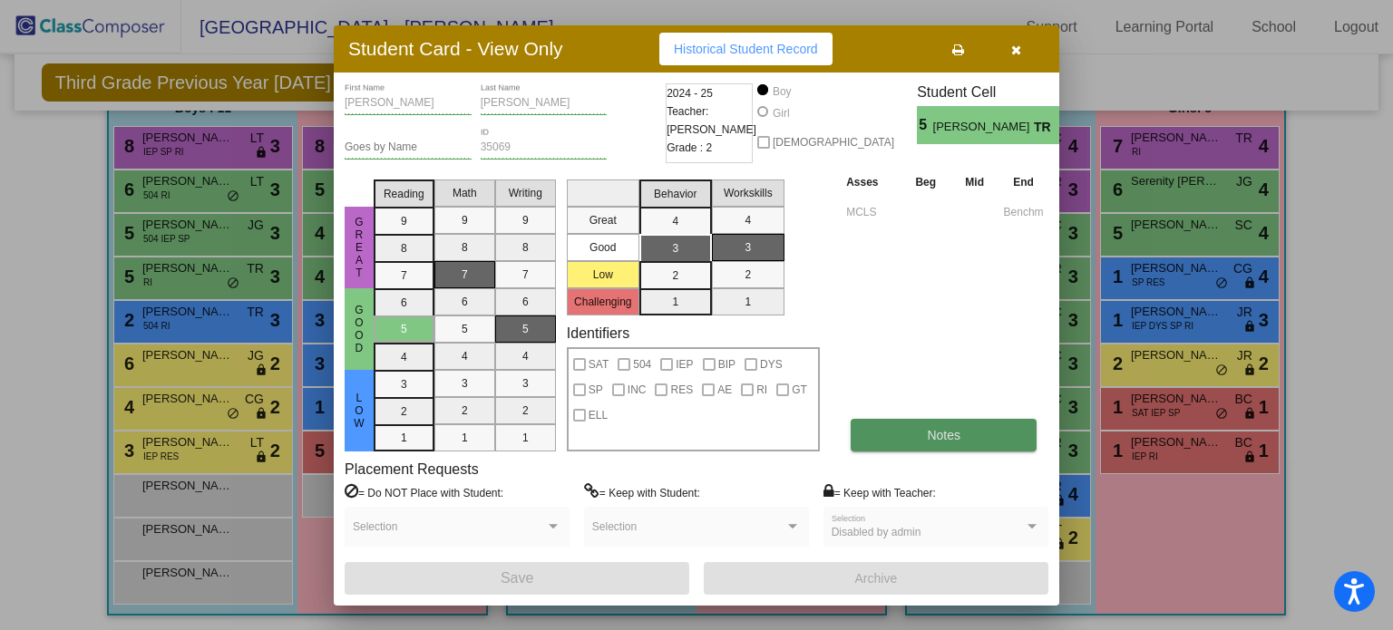
click at [975, 434] on button "Notes" at bounding box center [943, 435] width 186 height 33
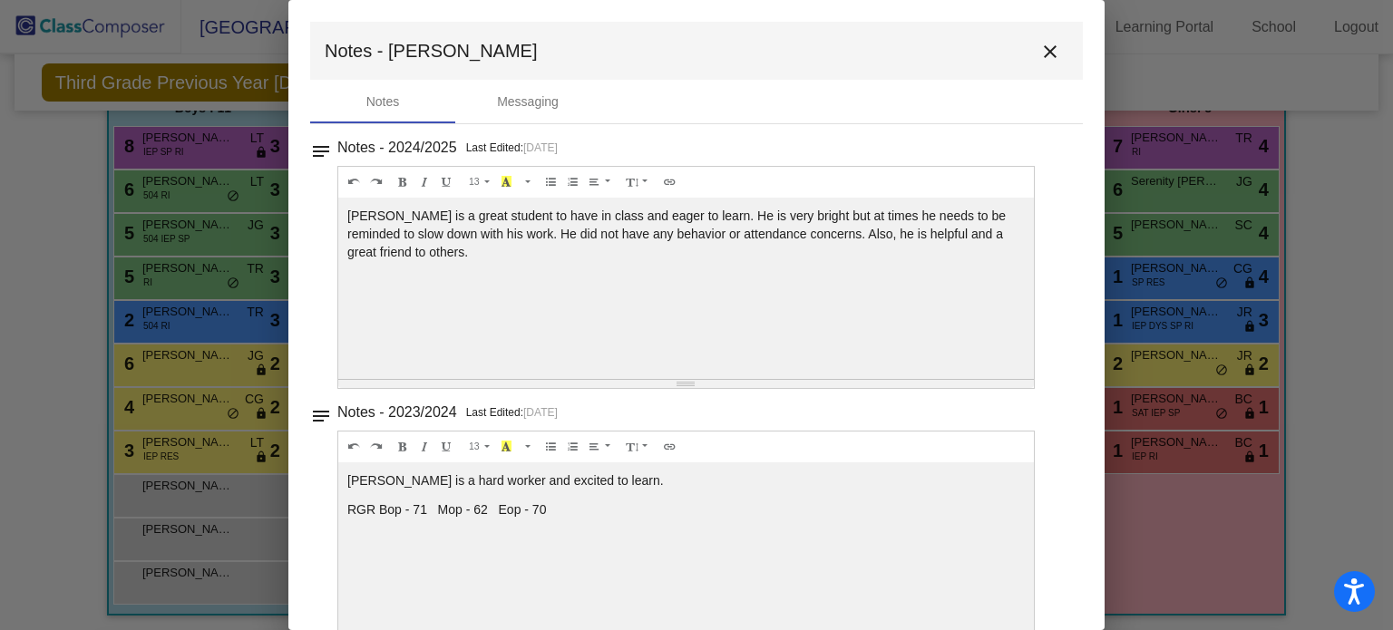
scroll to position [3, 0]
click at [1040, 49] on mat-icon "close" at bounding box center [1050, 49] width 22 height 22
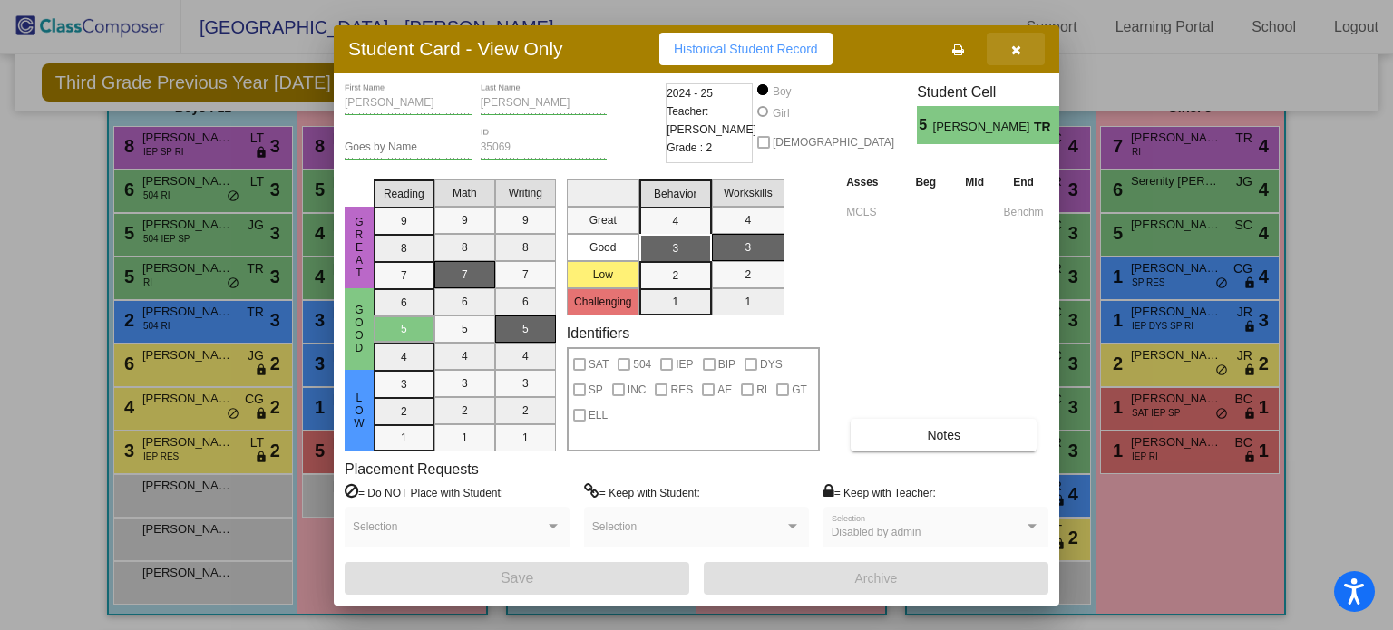
click at [1025, 44] on button "button" at bounding box center [1015, 49] width 58 height 33
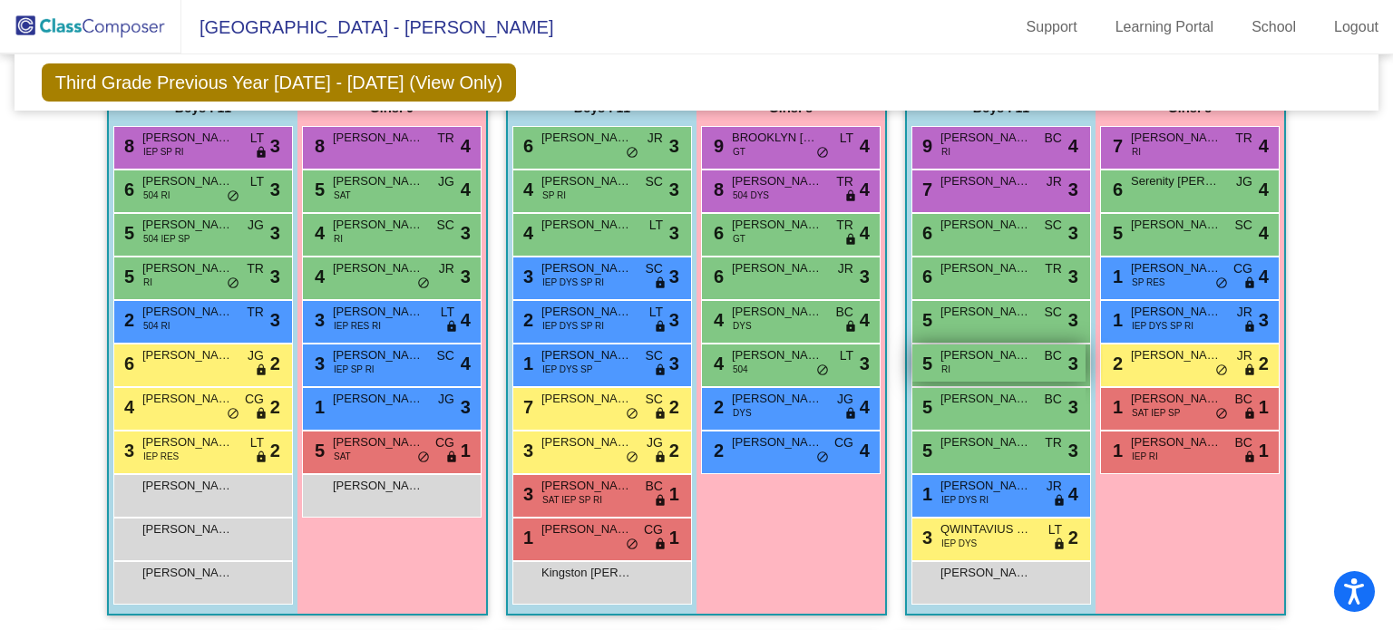
click at [983, 364] on div "5 [PERSON_NAME] RI BC lock do_not_disturb_alt 3" at bounding box center [998, 363] width 173 height 37
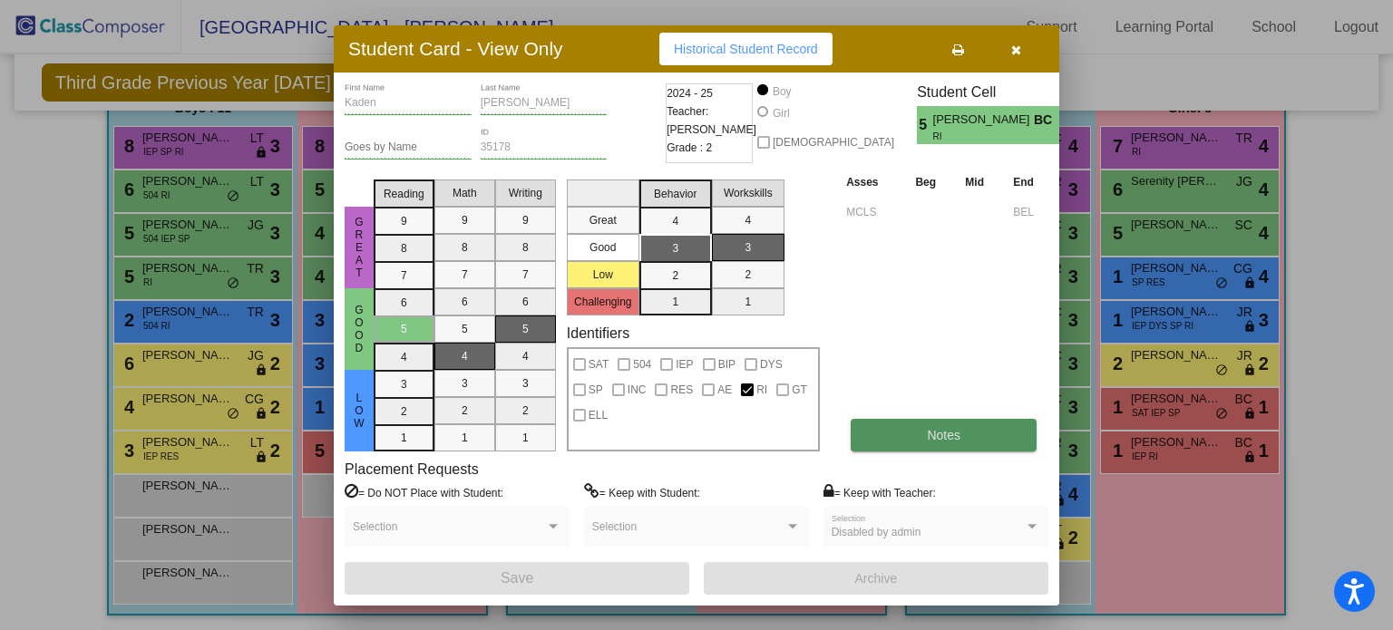
click at [964, 427] on button "Notes" at bounding box center [943, 435] width 186 height 33
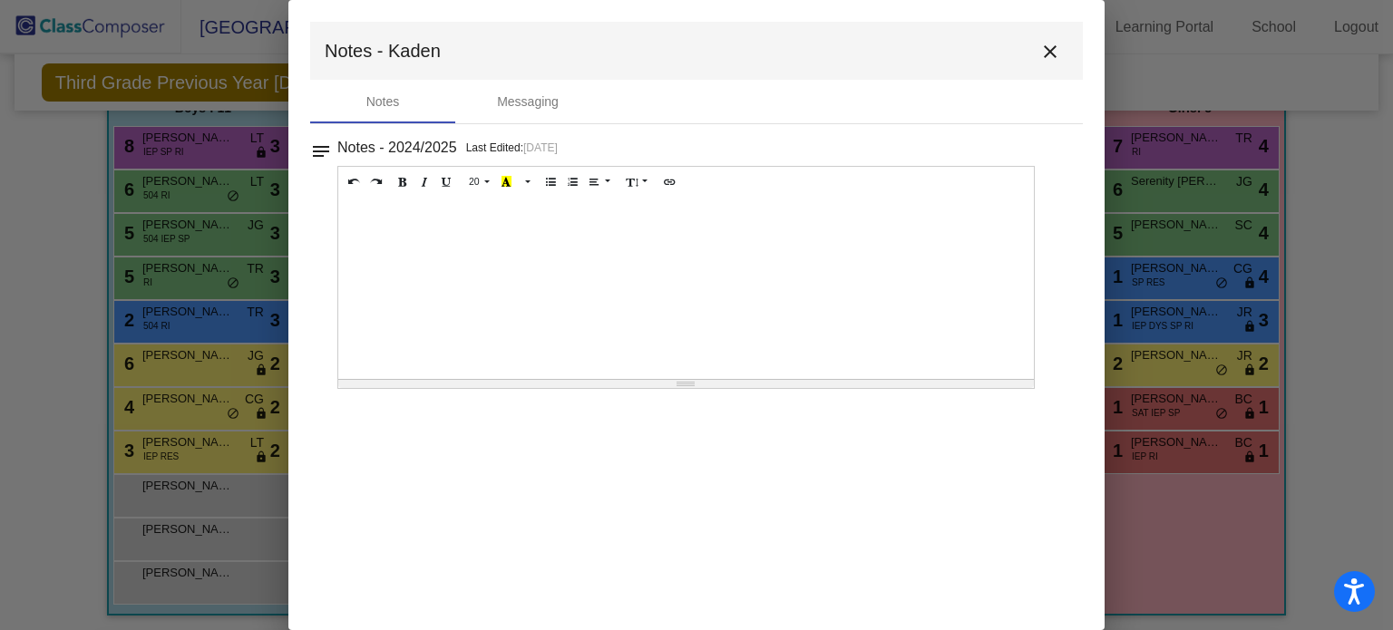
click at [1054, 53] on mat-icon "close" at bounding box center [1050, 52] width 22 height 22
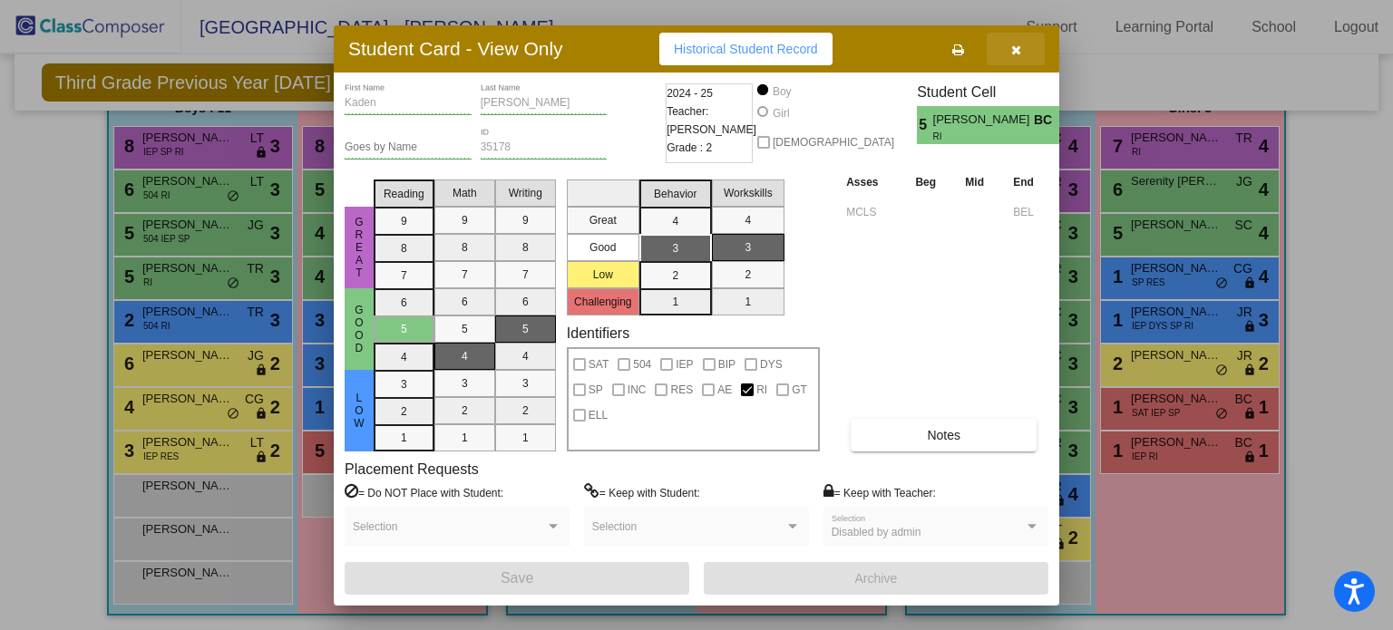
click at [1014, 50] on icon "button" at bounding box center [1016, 50] width 10 height 13
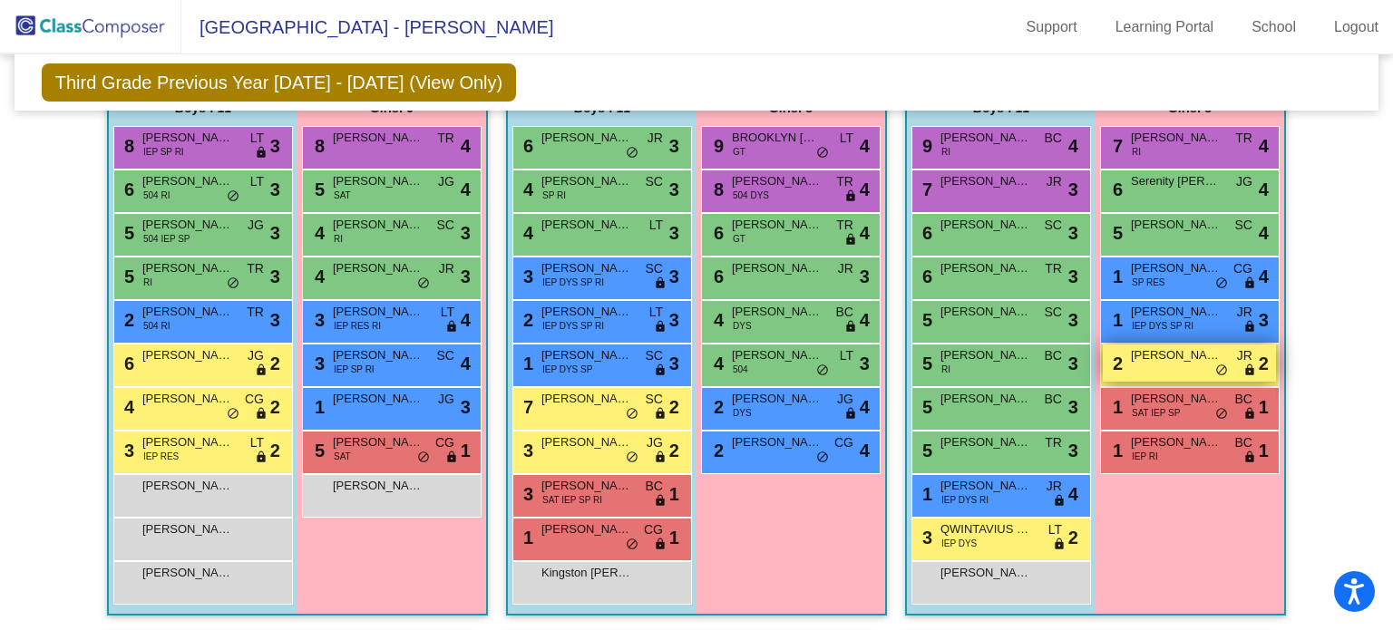
click at [1150, 357] on span "[PERSON_NAME]" at bounding box center [1176, 355] width 91 height 18
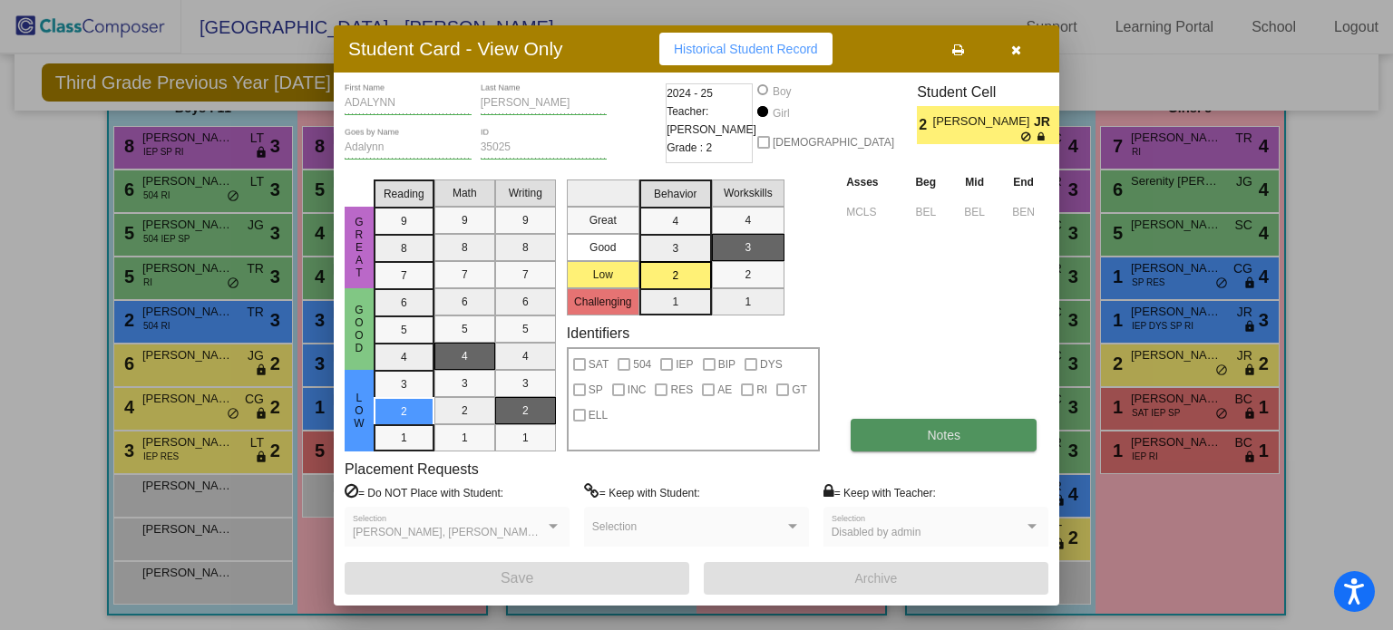
click at [965, 431] on button "Notes" at bounding box center [943, 435] width 186 height 33
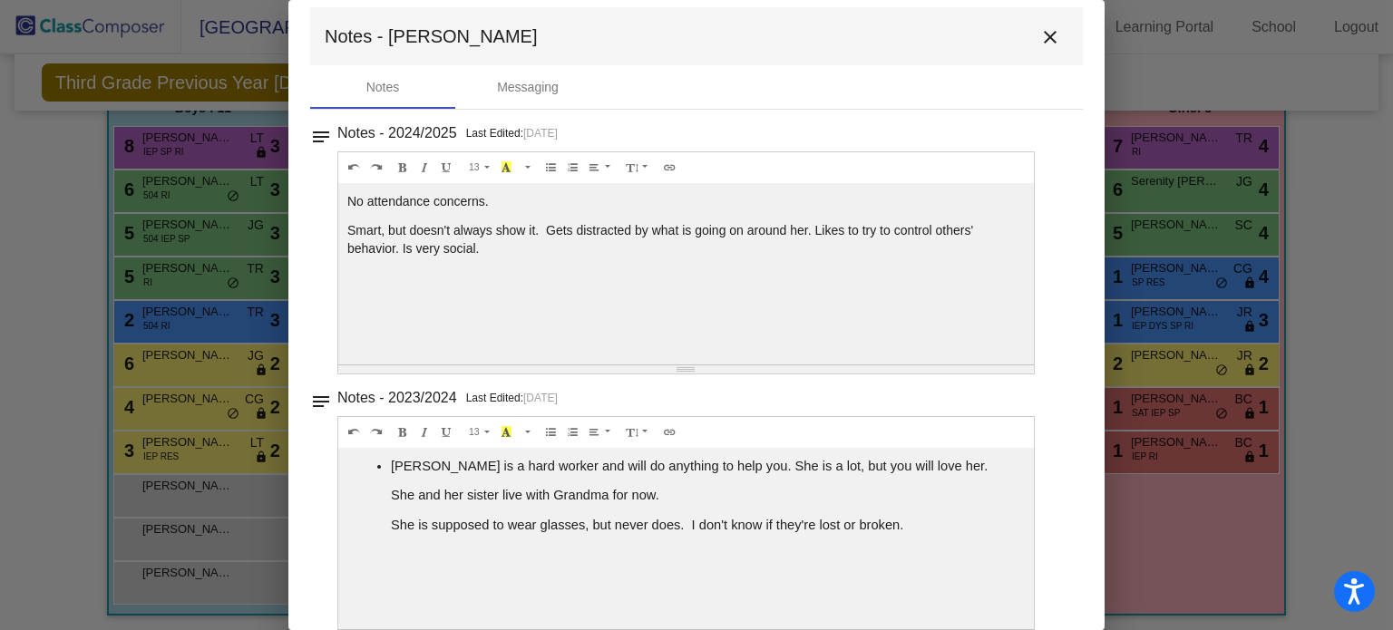
scroll to position [0, 0]
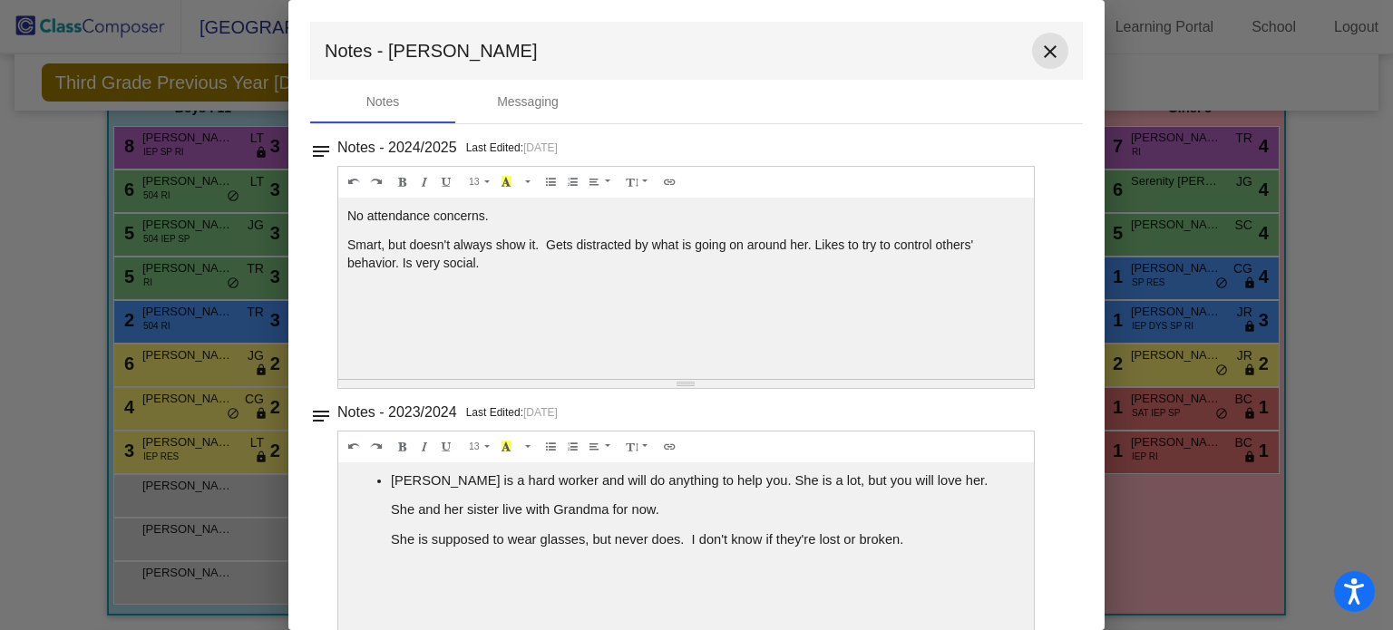
click at [1043, 45] on mat-icon "close" at bounding box center [1050, 52] width 22 height 22
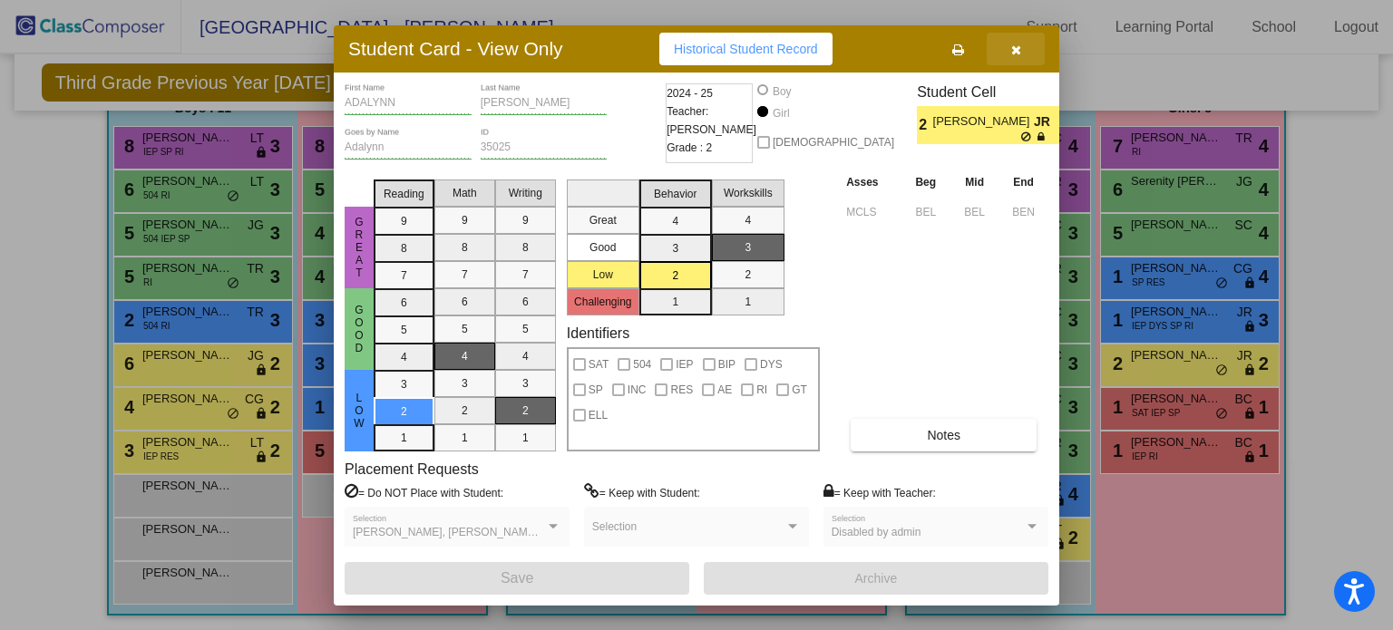
click at [1015, 37] on button "button" at bounding box center [1015, 49] width 58 height 33
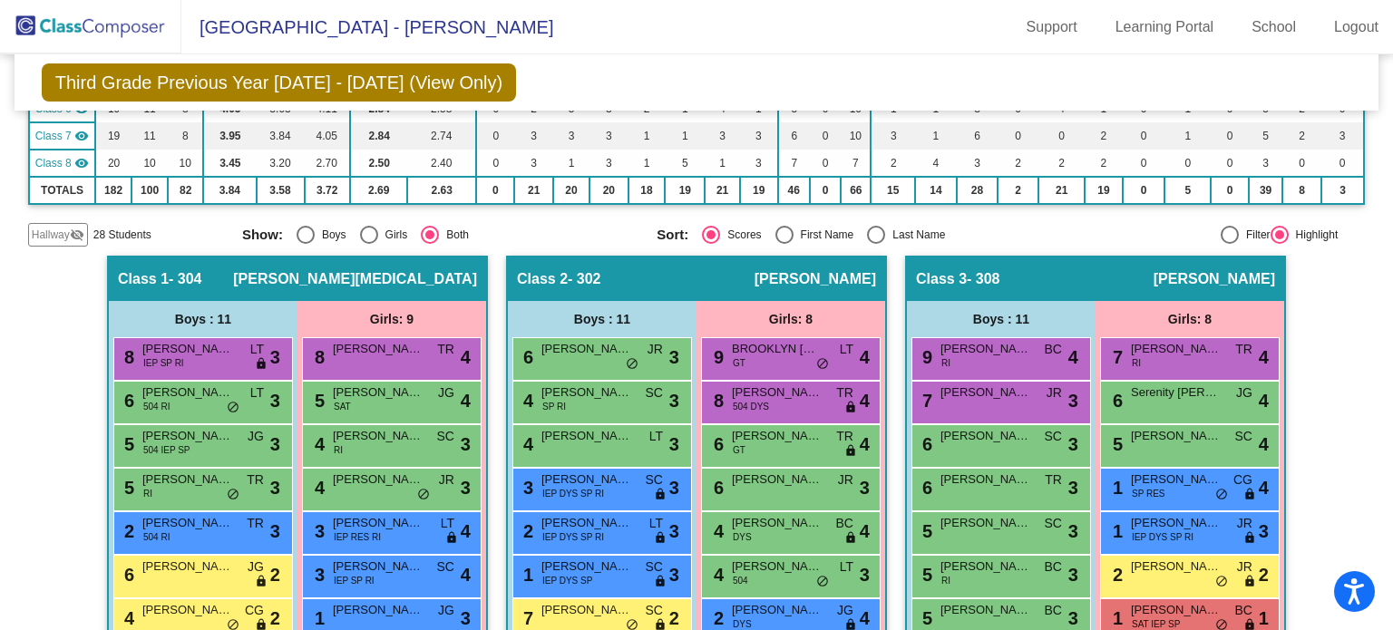
scroll to position [314, 0]
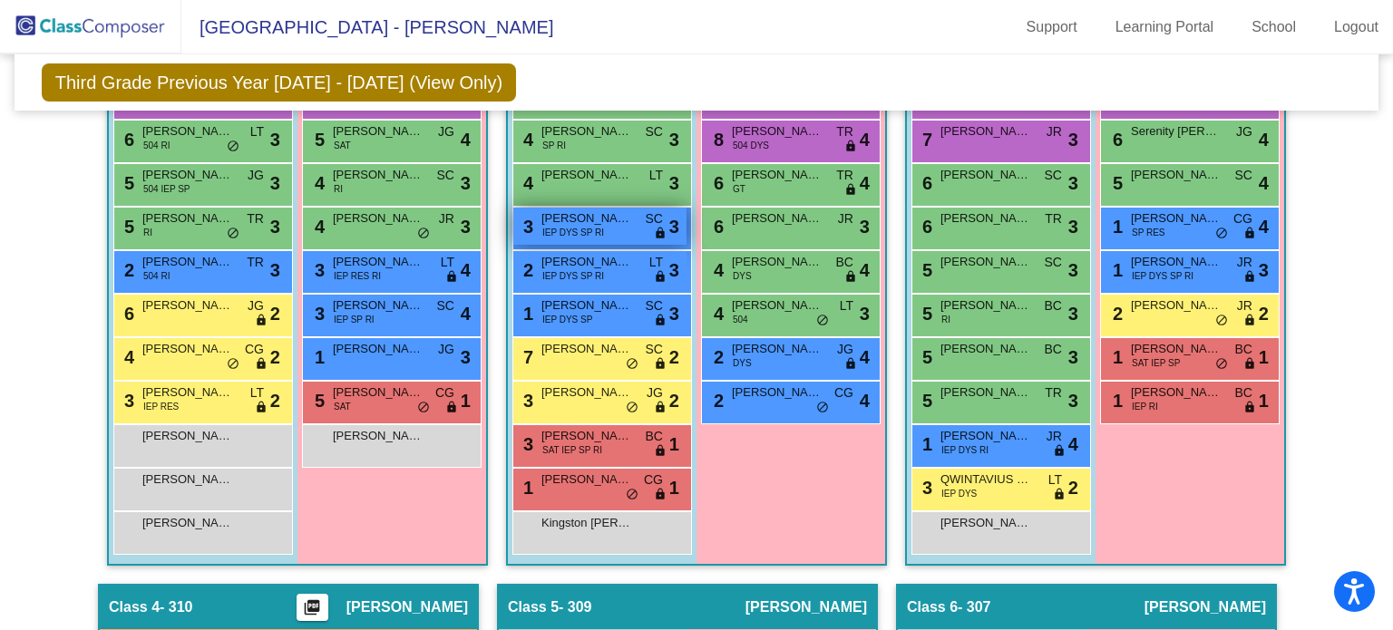
scroll to position [573, 0]
